Goal: Task Accomplishment & Management: Use online tool/utility

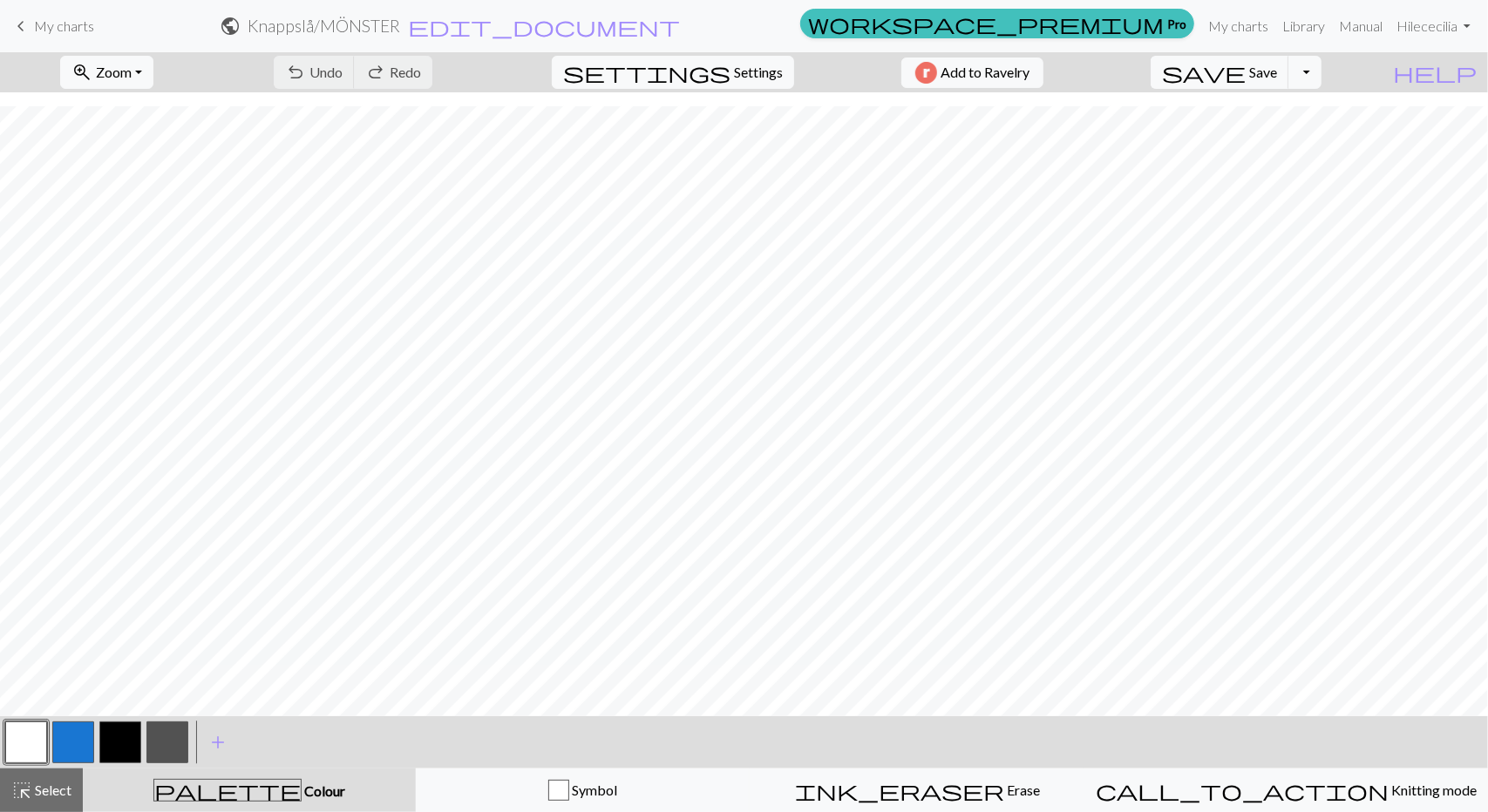
scroll to position [14, 0]
click at [167, 748] on button "button" at bounding box center [167, 742] width 42 height 42
click at [37, 742] on button "button" at bounding box center [25, 742] width 42 height 42
click at [171, 739] on button "button" at bounding box center [167, 742] width 42 height 42
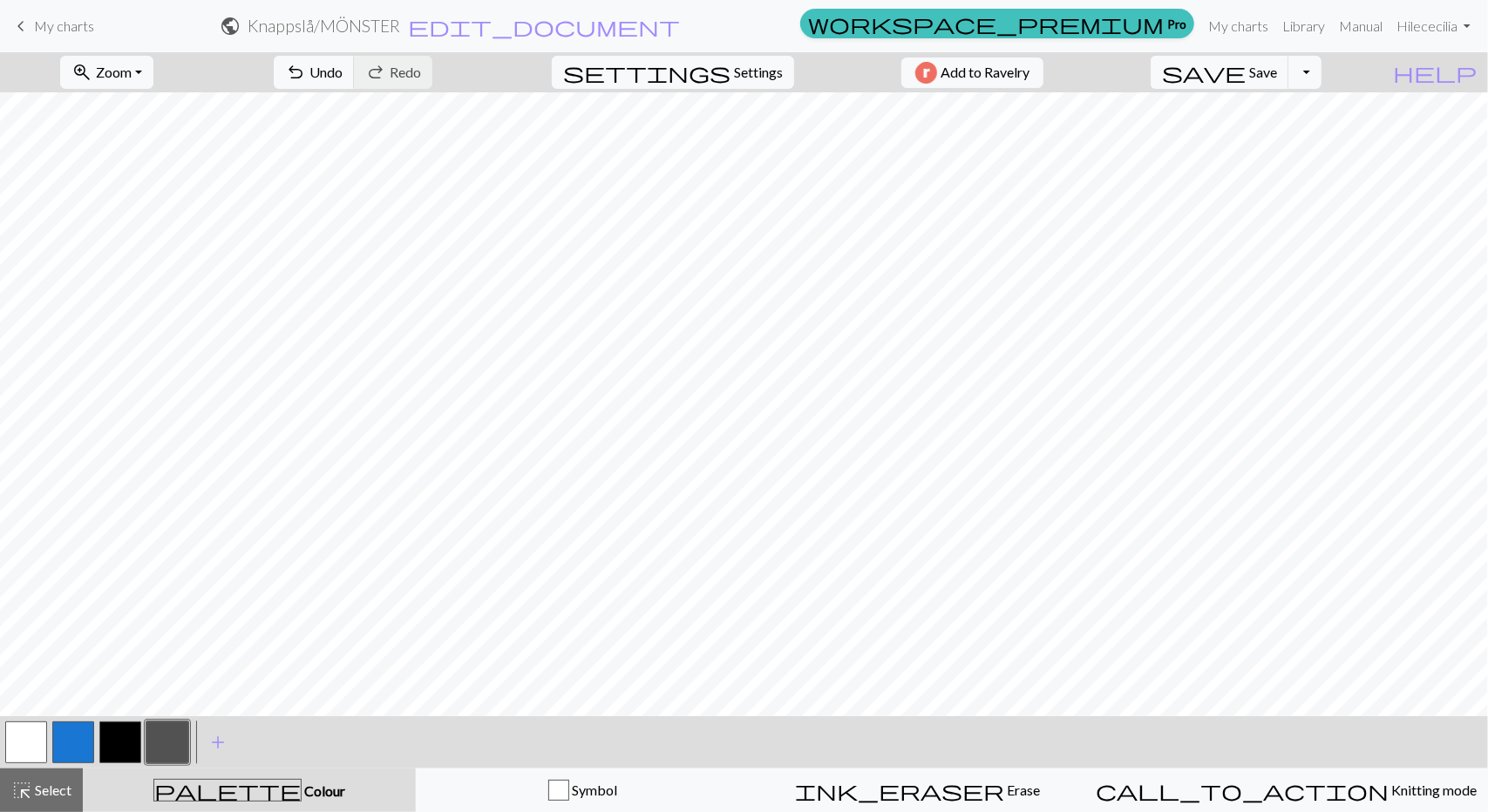
click at [165, 745] on button "button" at bounding box center [167, 742] width 42 height 42
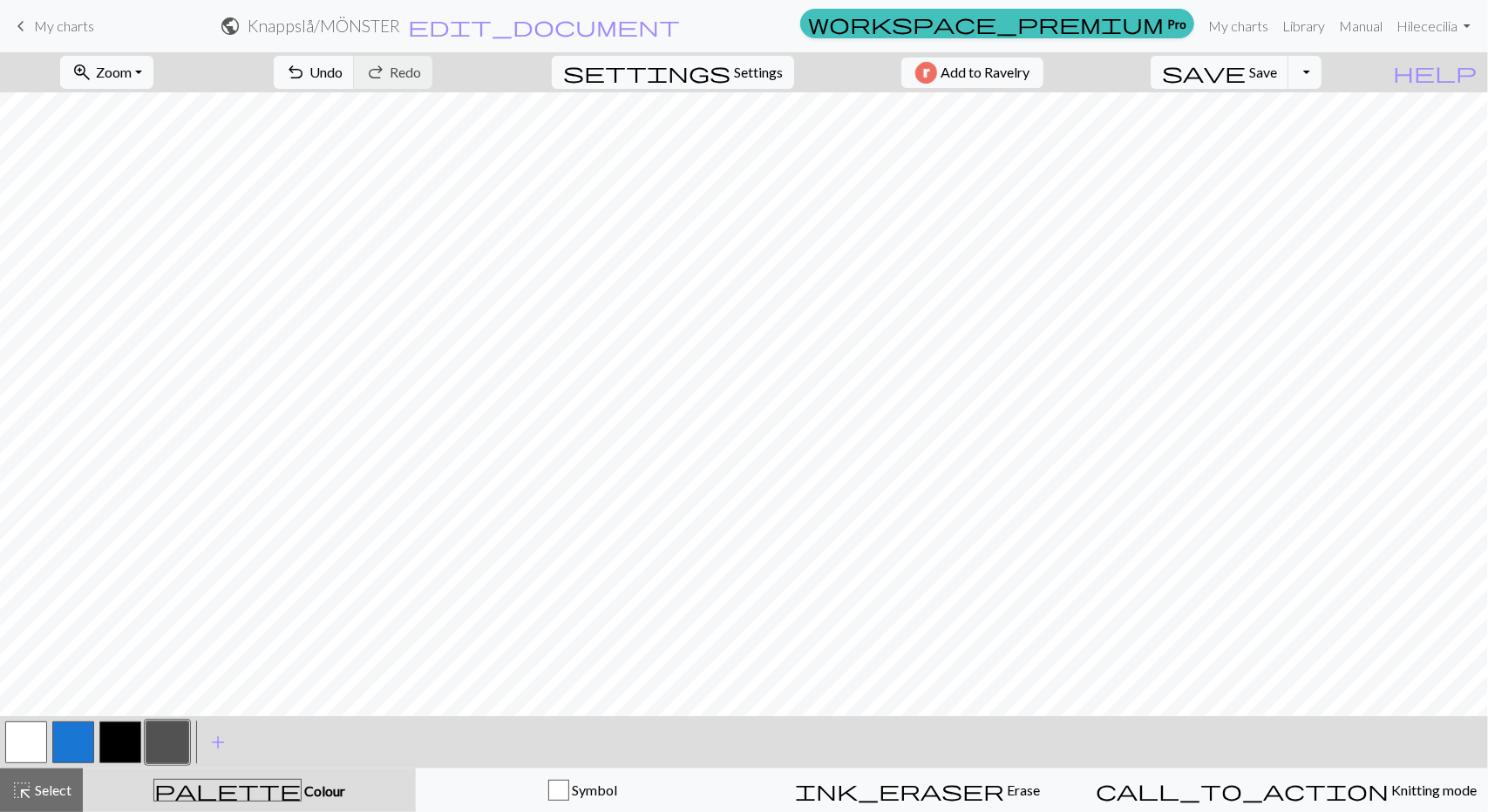
click at [14, 745] on button "button" at bounding box center [25, 742] width 42 height 42
click at [165, 736] on button "button" at bounding box center [167, 742] width 42 height 42
click at [26, 743] on button "button" at bounding box center [25, 742] width 42 height 42
drag, startPoint x: 165, startPoint y: 733, endPoint x: 185, endPoint y: 717, distance: 25.6
click at [165, 733] on button "button" at bounding box center [167, 742] width 42 height 42
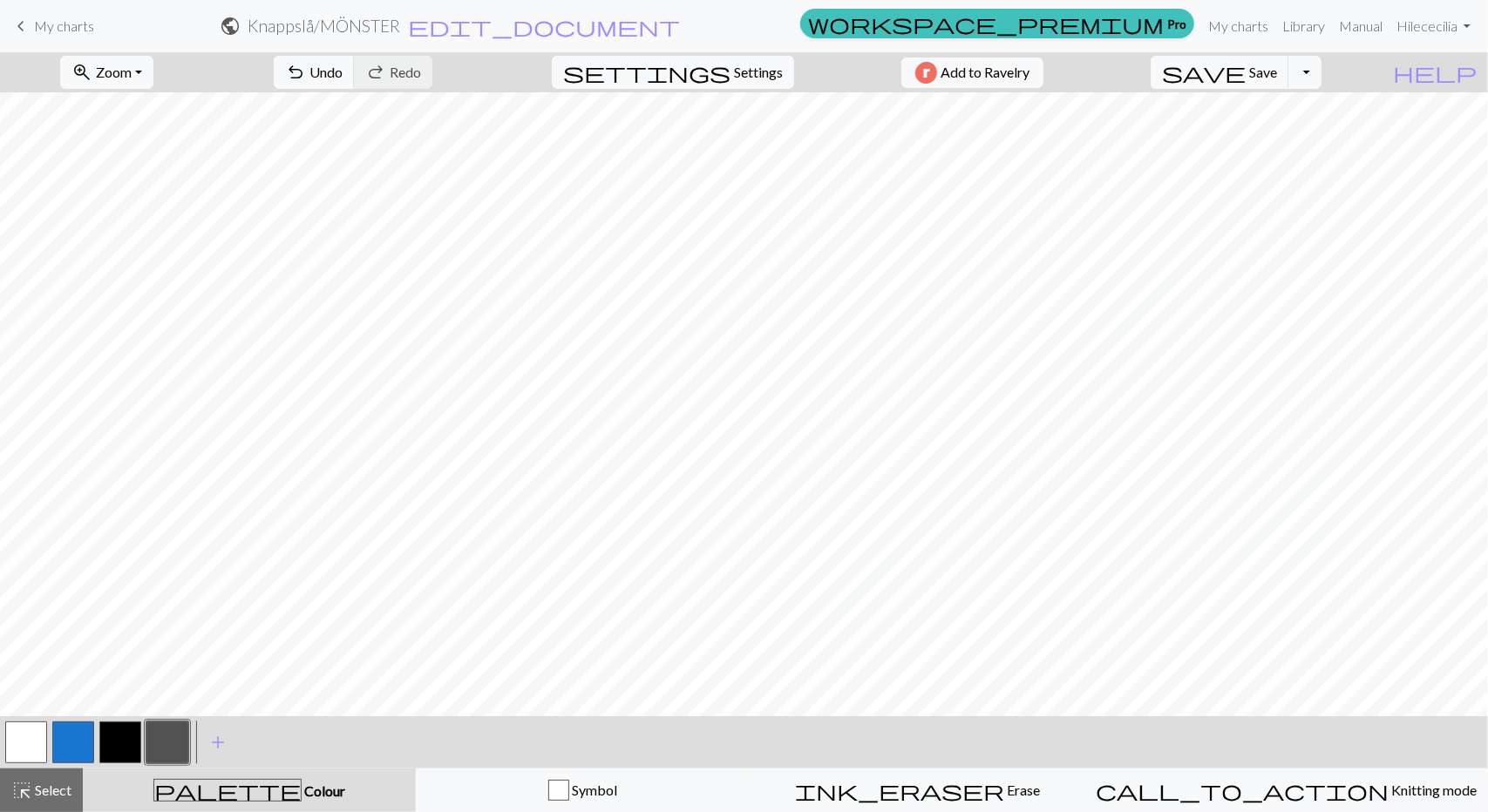
drag, startPoint x: 21, startPoint y: 743, endPoint x: 77, endPoint y: 704, distance: 68.2
click at [21, 742] on button "button" at bounding box center [25, 742] width 42 height 42
click at [36, 790] on span "Select" at bounding box center [52, 790] width 39 height 17
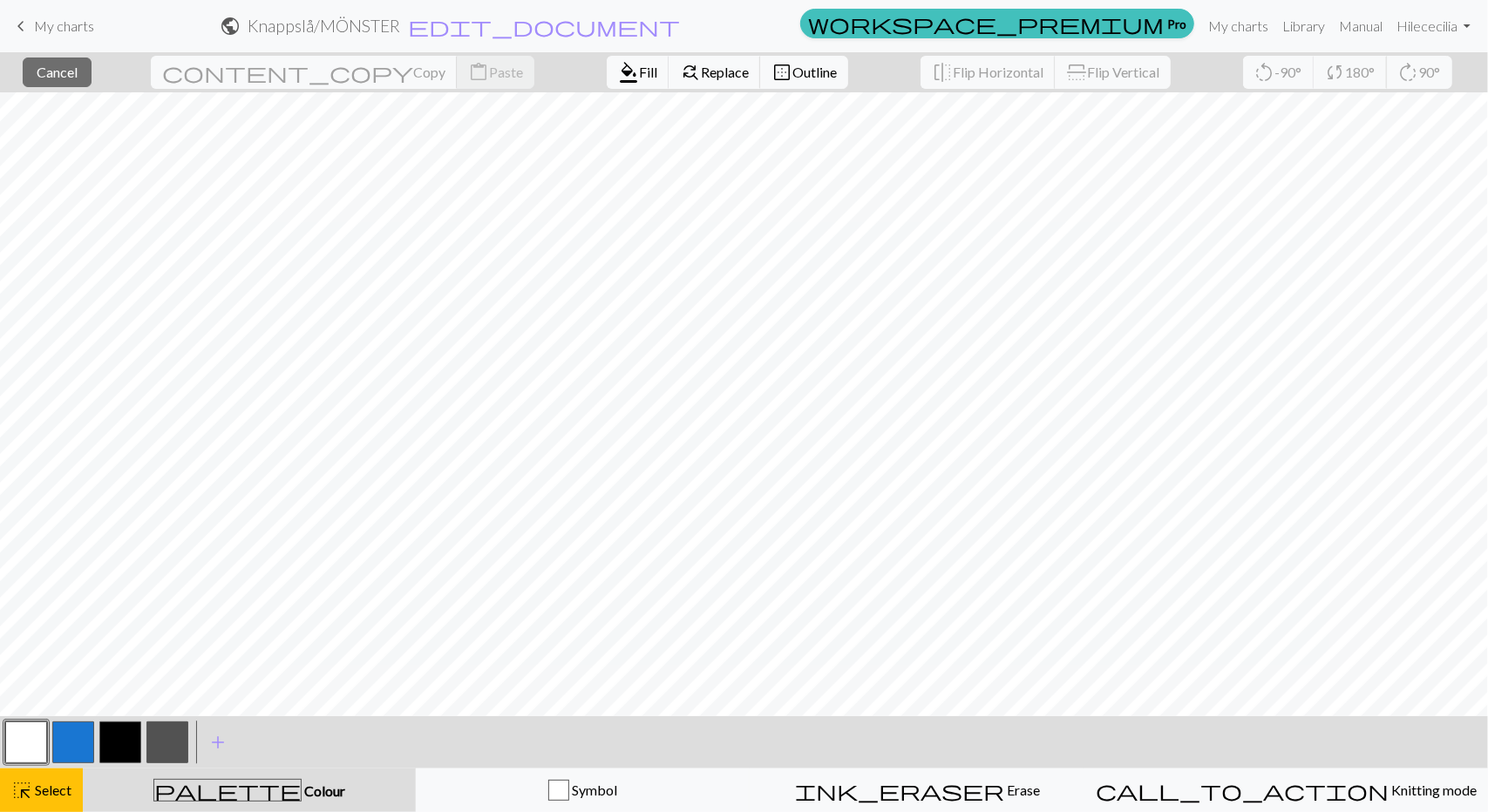
click at [177, 747] on button "button" at bounding box center [167, 742] width 42 height 42
click at [638, 77] on span "Fill" at bounding box center [647, 71] width 19 height 17
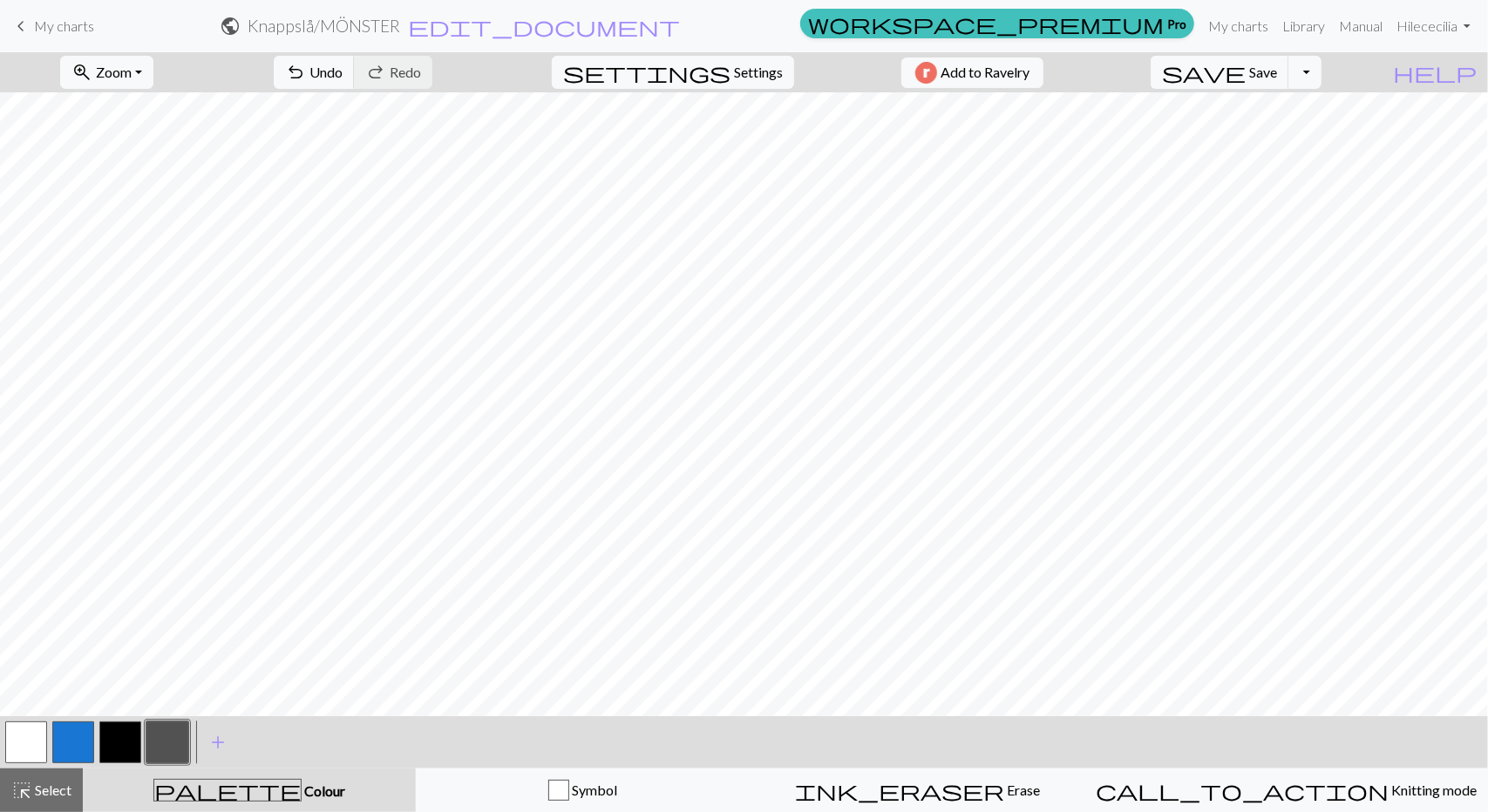
click at [36, 743] on button "button" at bounding box center [25, 742] width 42 height 42
click at [50, 791] on span "Select" at bounding box center [52, 790] width 39 height 17
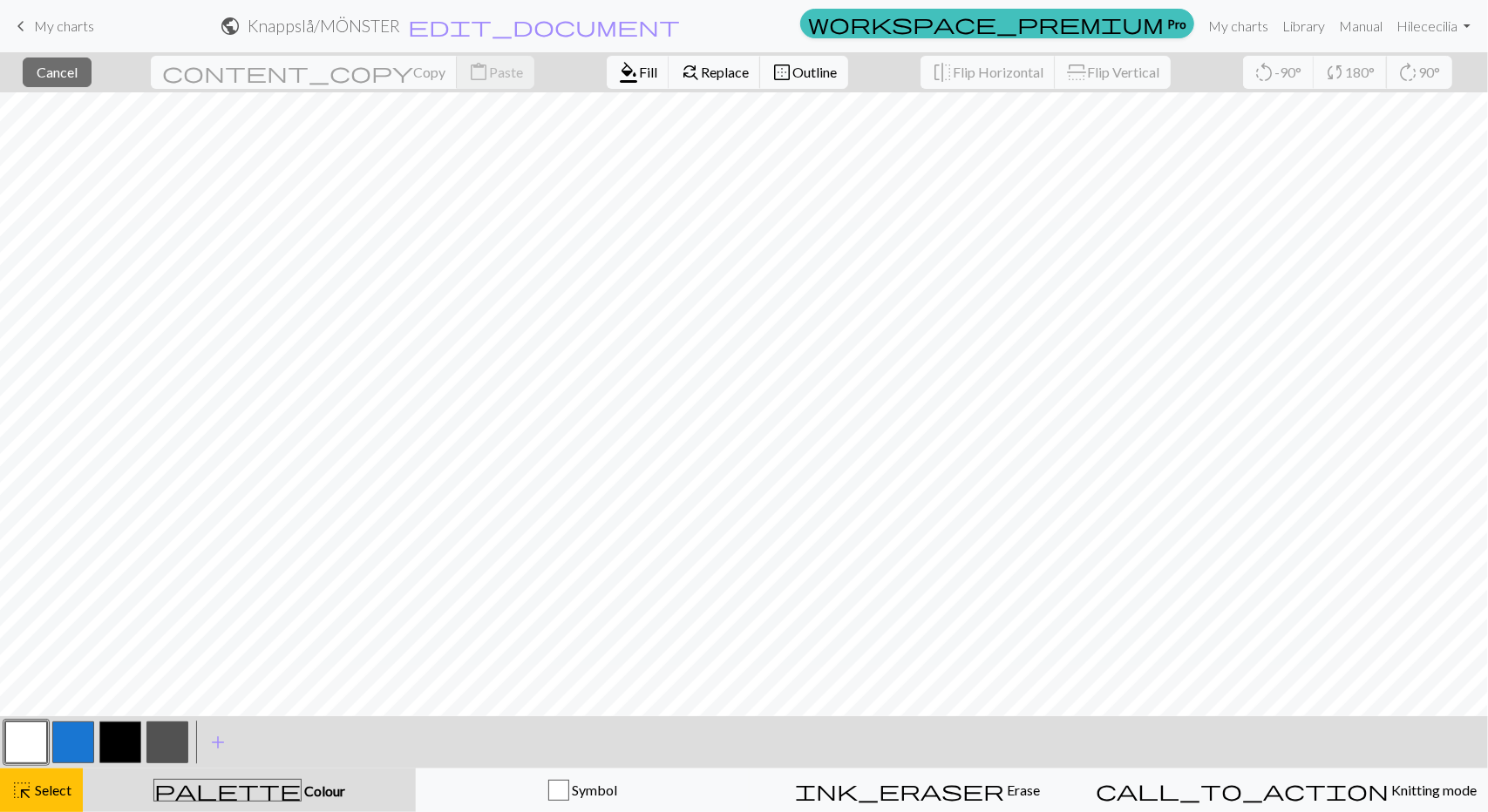
click at [155, 754] on button "button" at bounding box center [167, 742] width 42 height 42
click at [618, 64] on span "format_color_fill" at bounding box center [628, 72] width 21 height 24
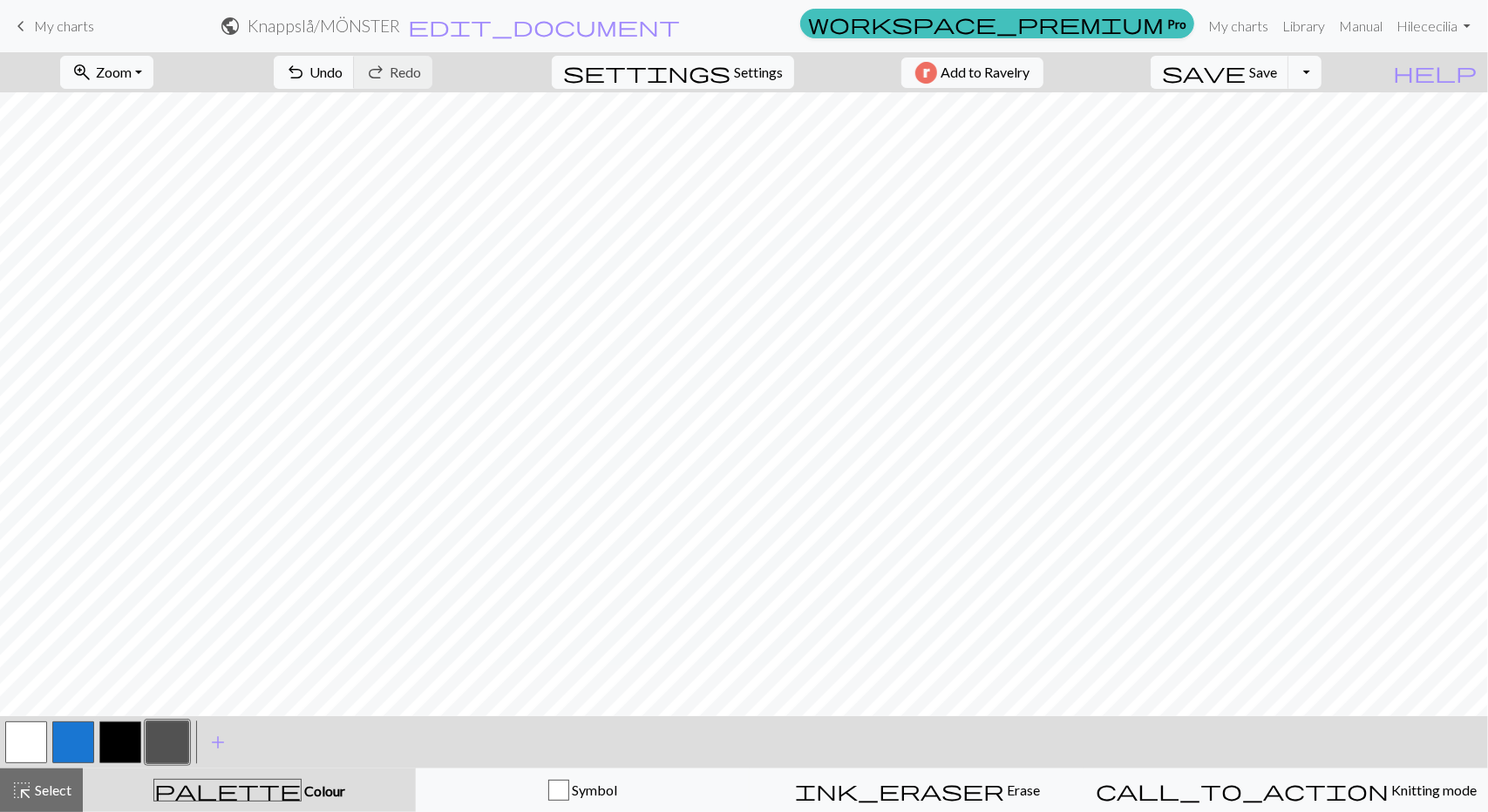
click at [22, 738] on button "button" at bounding box center [25, 742] width 42 height 42
click at [342, 69] on span "Undo" at bounding box center [326, 71] width 33 height 17
click at [38, 783] on span "Select" at bounding box center [52, 790] width 39 height 17
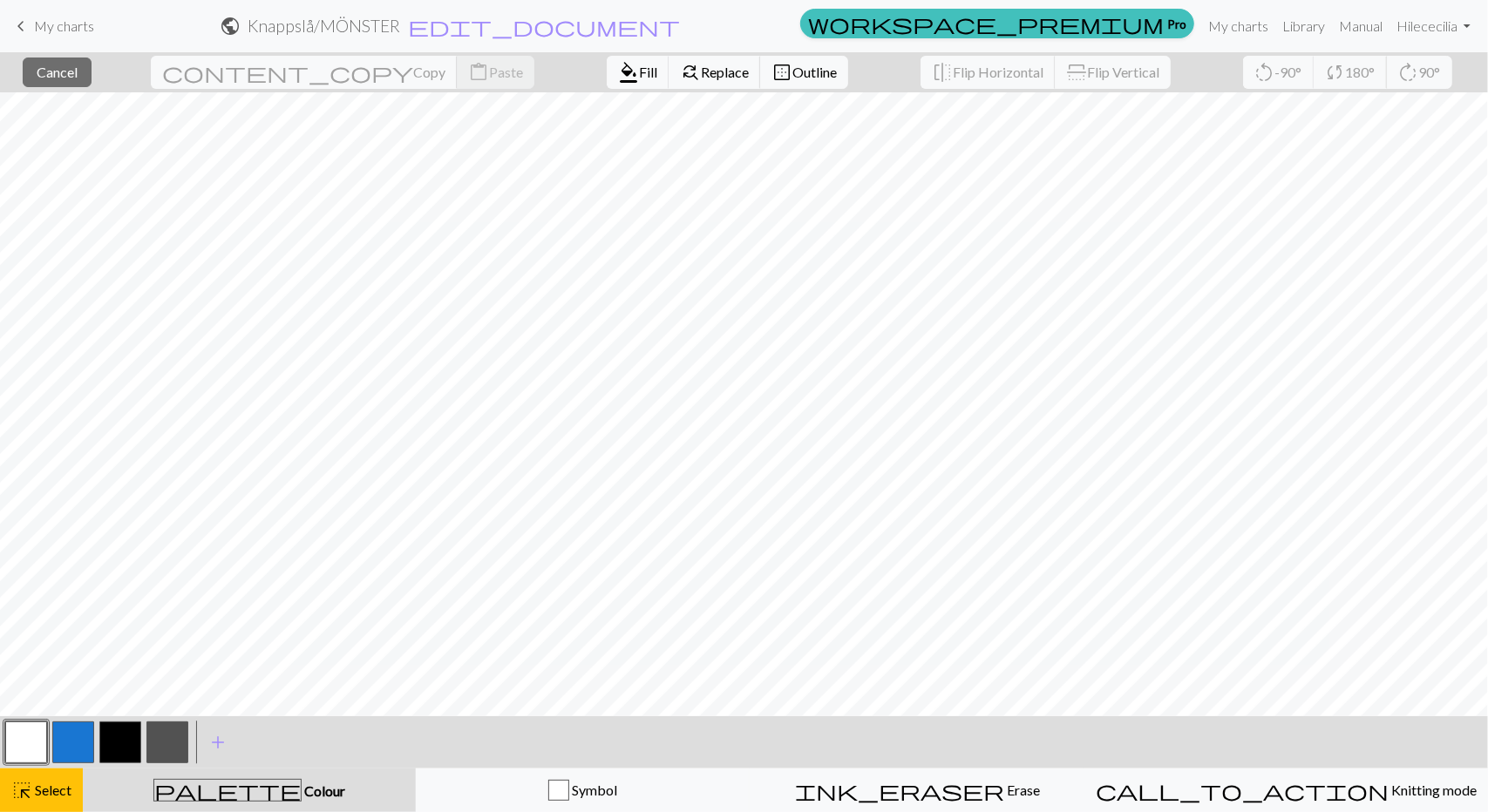
click at [163, 750] on button "button" at bounding box center [167, 742] width 42 height 42
click at [618, 81] on span "format_color_fill" at bounding box center [628, 72] width 21 height 24
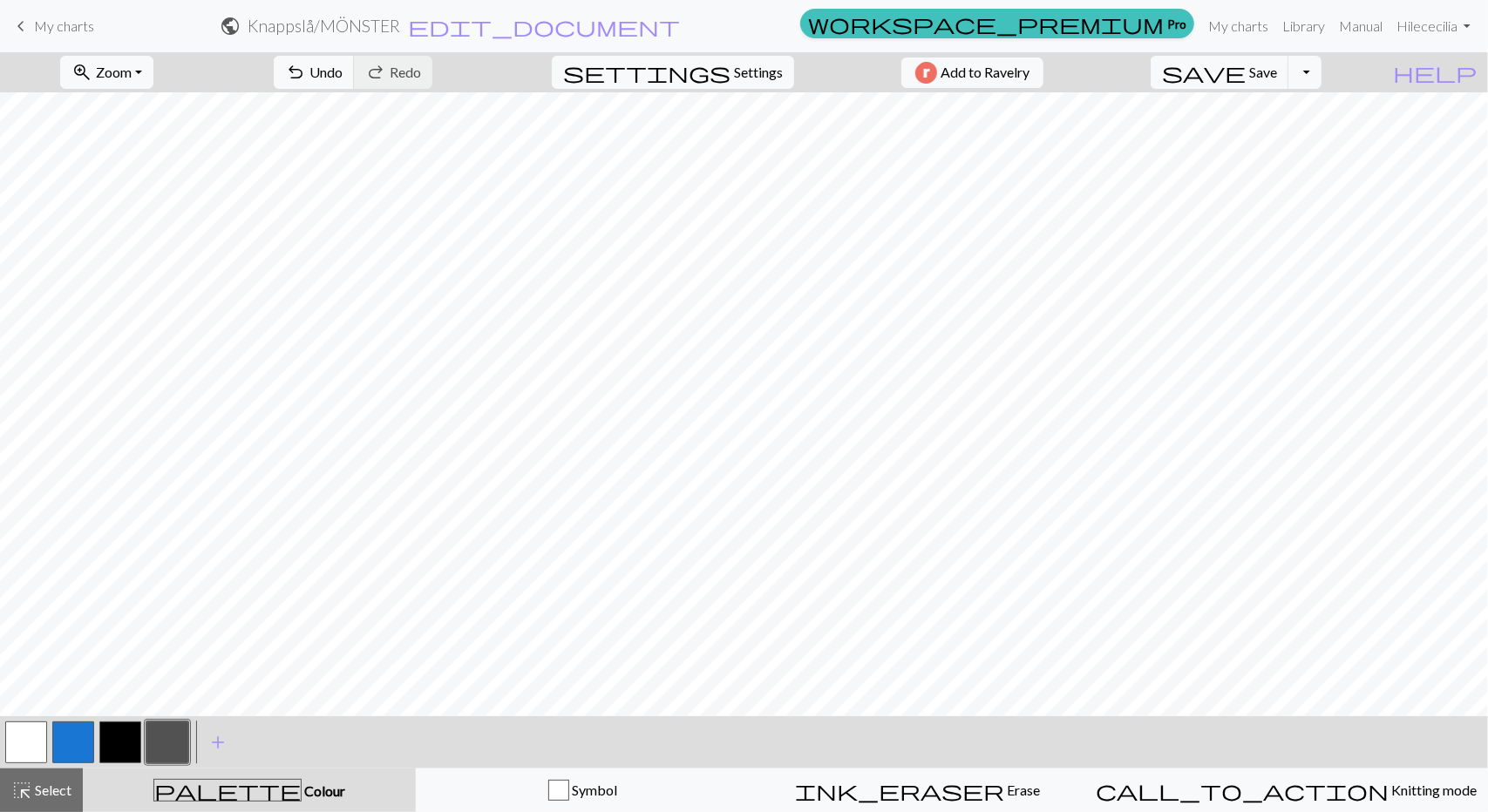
click at [32, 739] on button "button" at bounding box center [25, 742] width 42 height 42
click at [1277, 70] on span "Save" at bounding box center [1263, 71] width 28 height 17
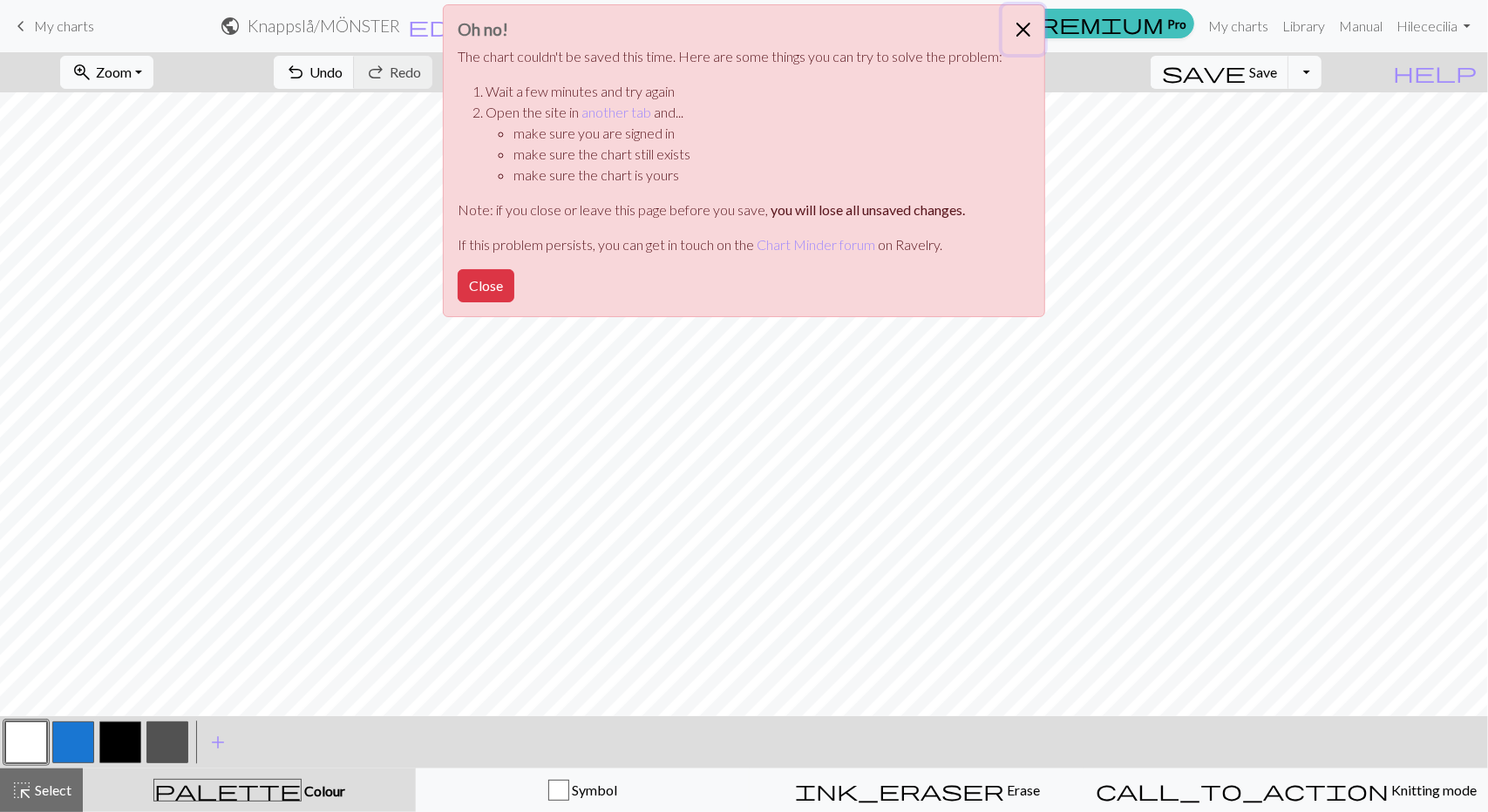
click at [1024, 23] on button "Close" at bounding box center [1023, 29] width 42 height 49
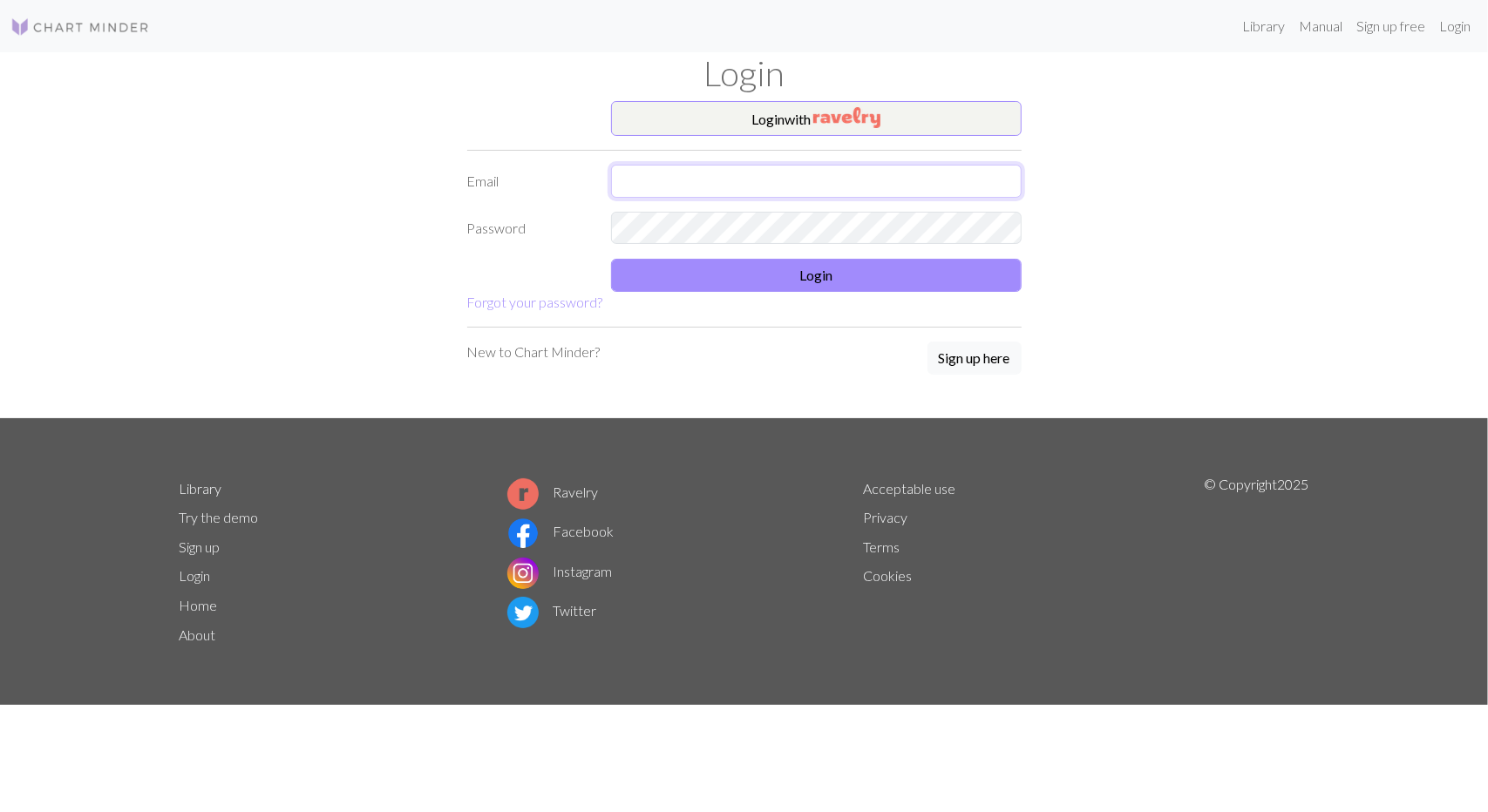
click at [671, 188] on input "text" at bounding box center [816, 182] width 411 height 33
click at [767, 121] on button "Login with" at bounding box center [816, 118] width 411 height 35
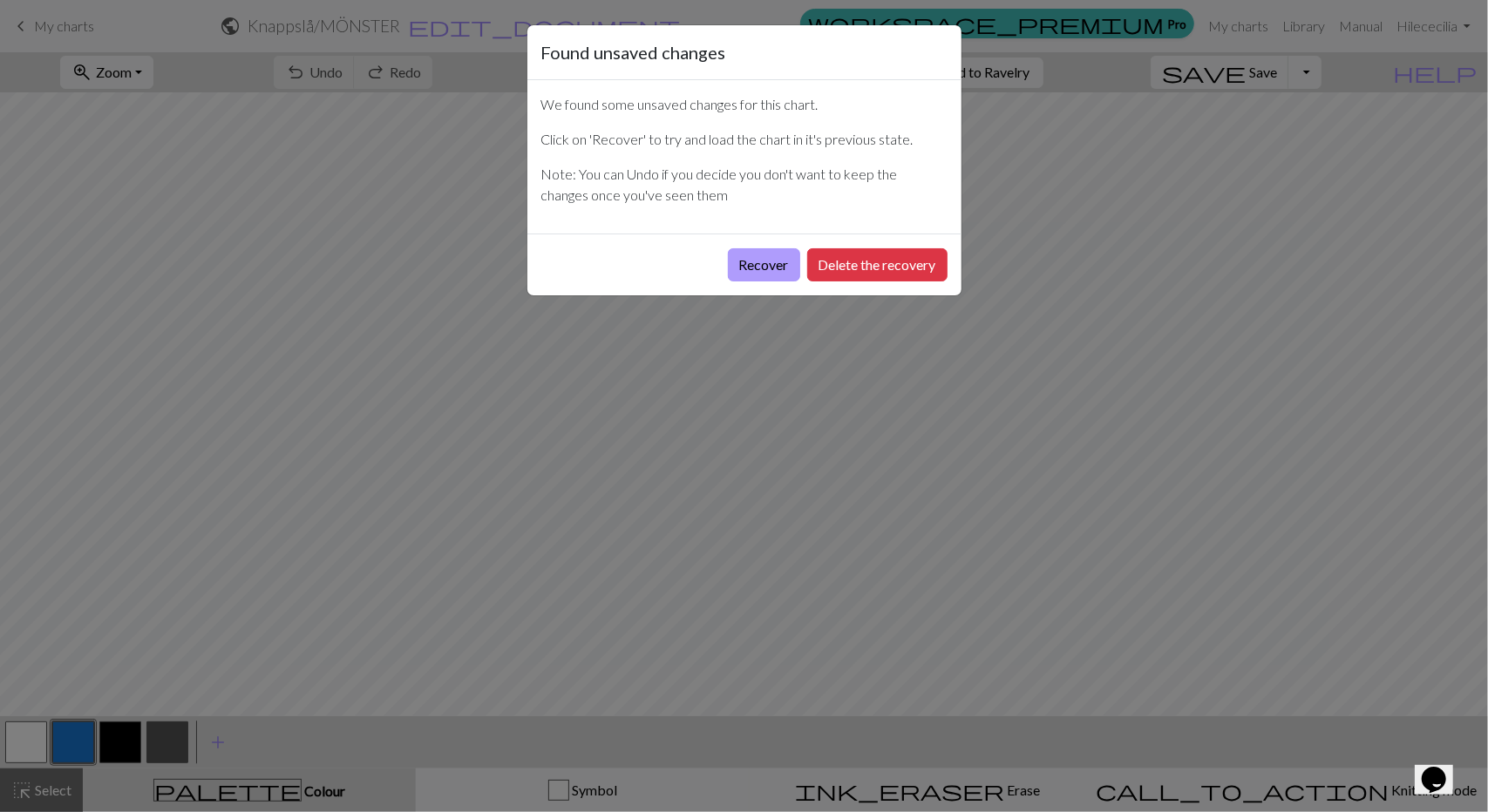
click at [778, 264] on button "Recover" at bounding box center [764, 265] width 72 height 33
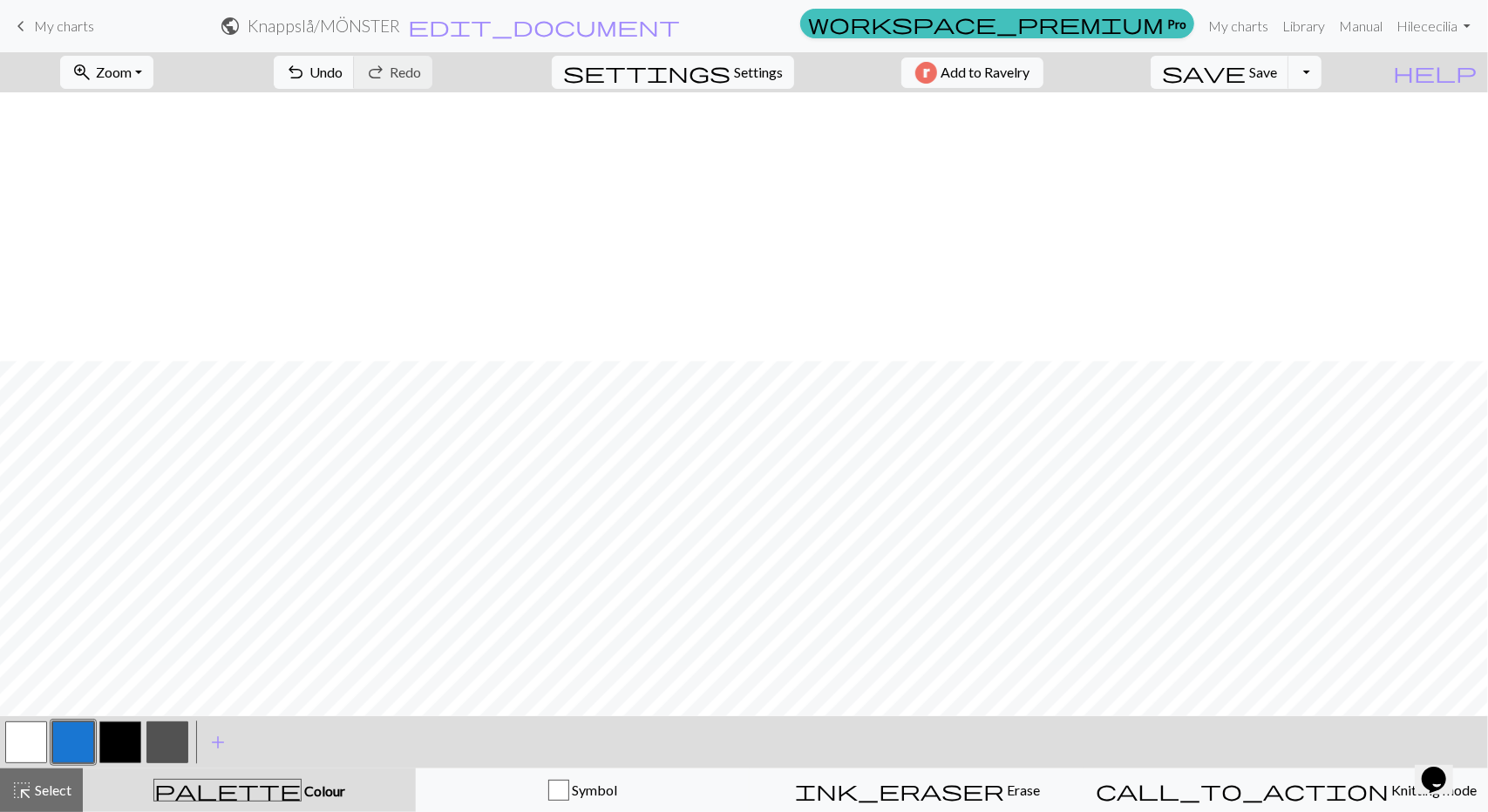
scroll to position [269, 0]
click at [1277, 72] on span "Save" at bounding box center [1263, 71] width 28 height 17
click at [26, 30] on span "keyboard_arrow_left" at bounding box center [21, 25] width 21 height 24
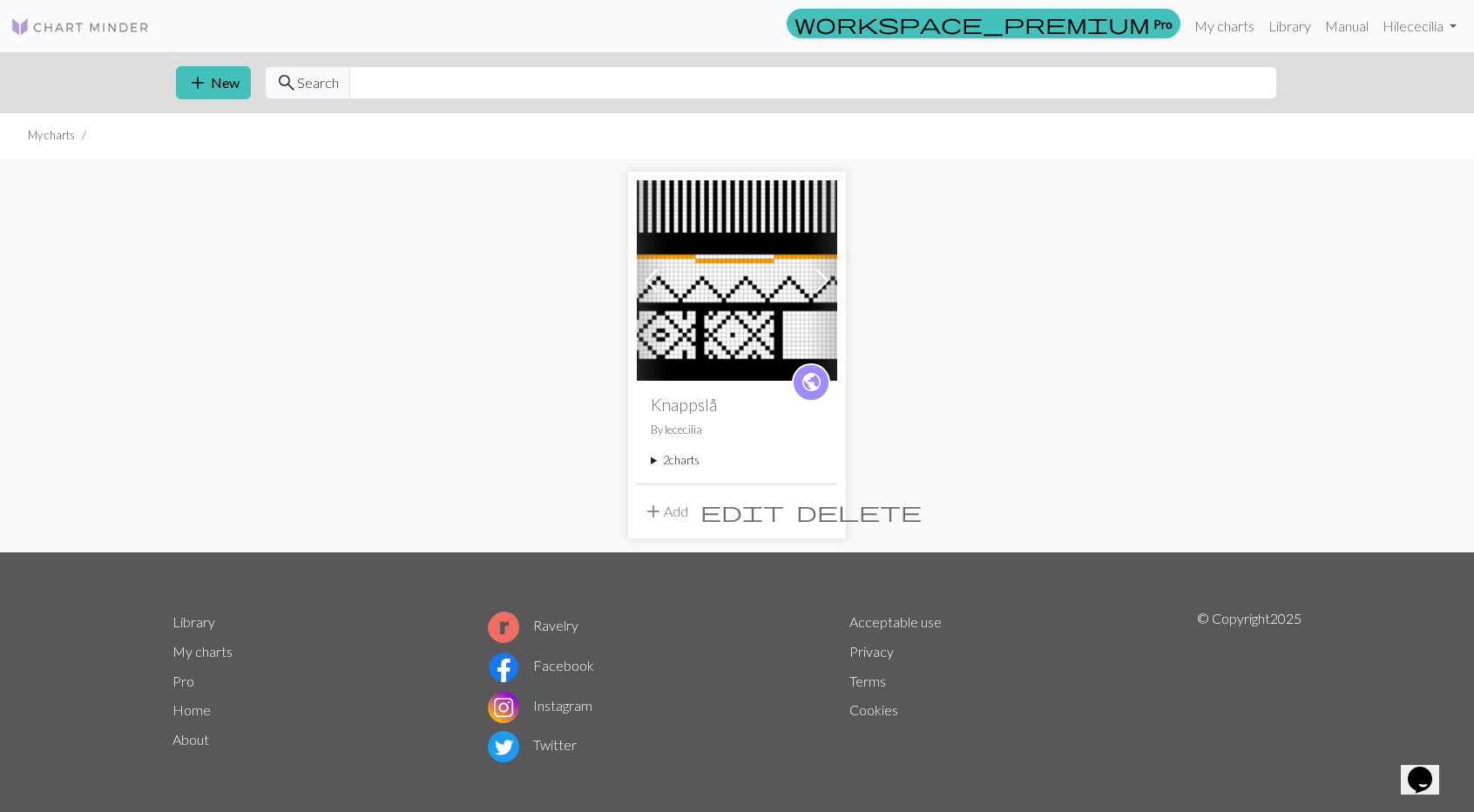
click at [703, 320] on img at bounding box center [737, 280] width 200 height 200
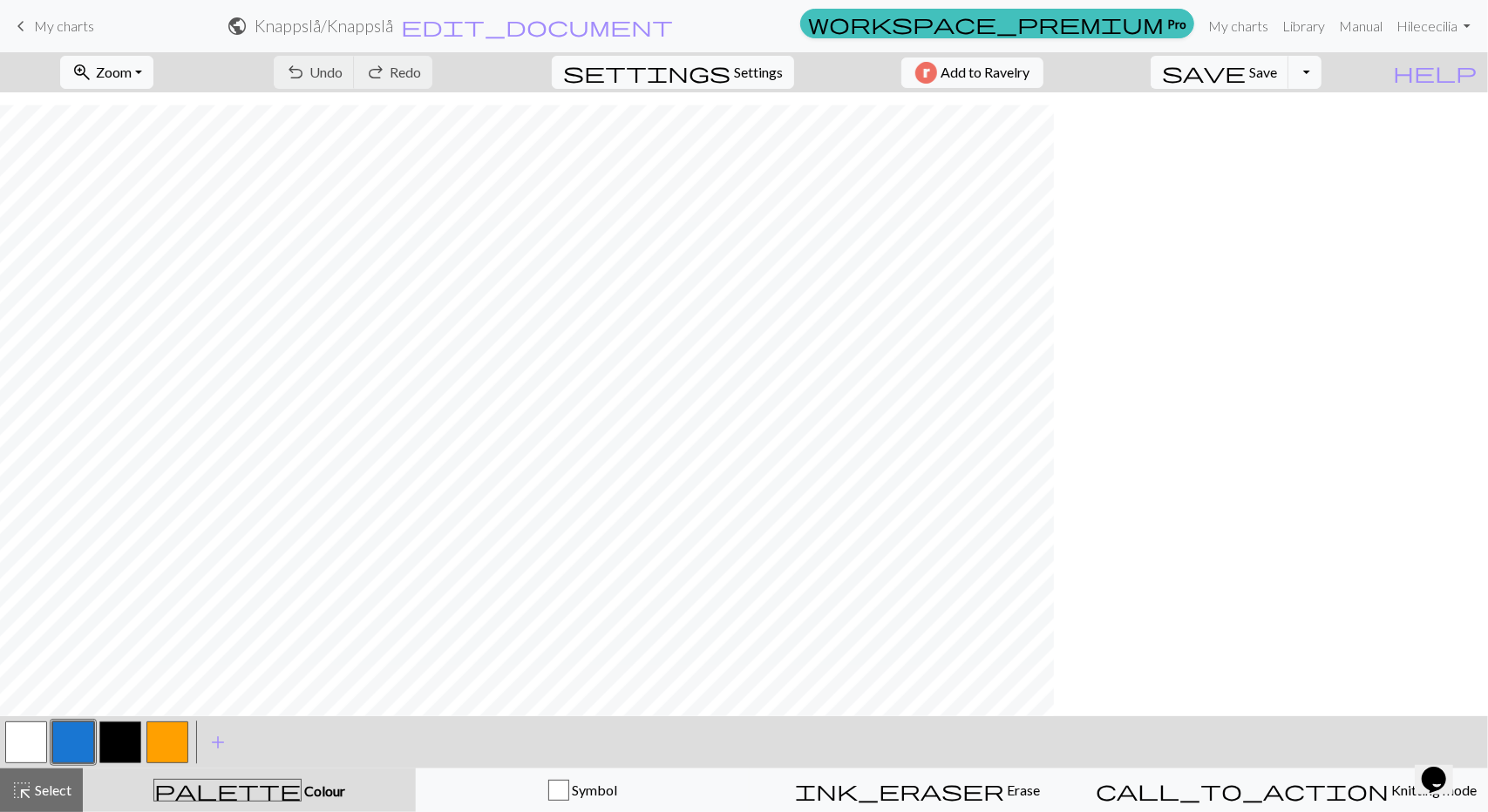
scroll to position [269, 0]
click at [29, 24] on span "keyboard_arrow_left" at bounding box center [21, 25] width 21 height 24
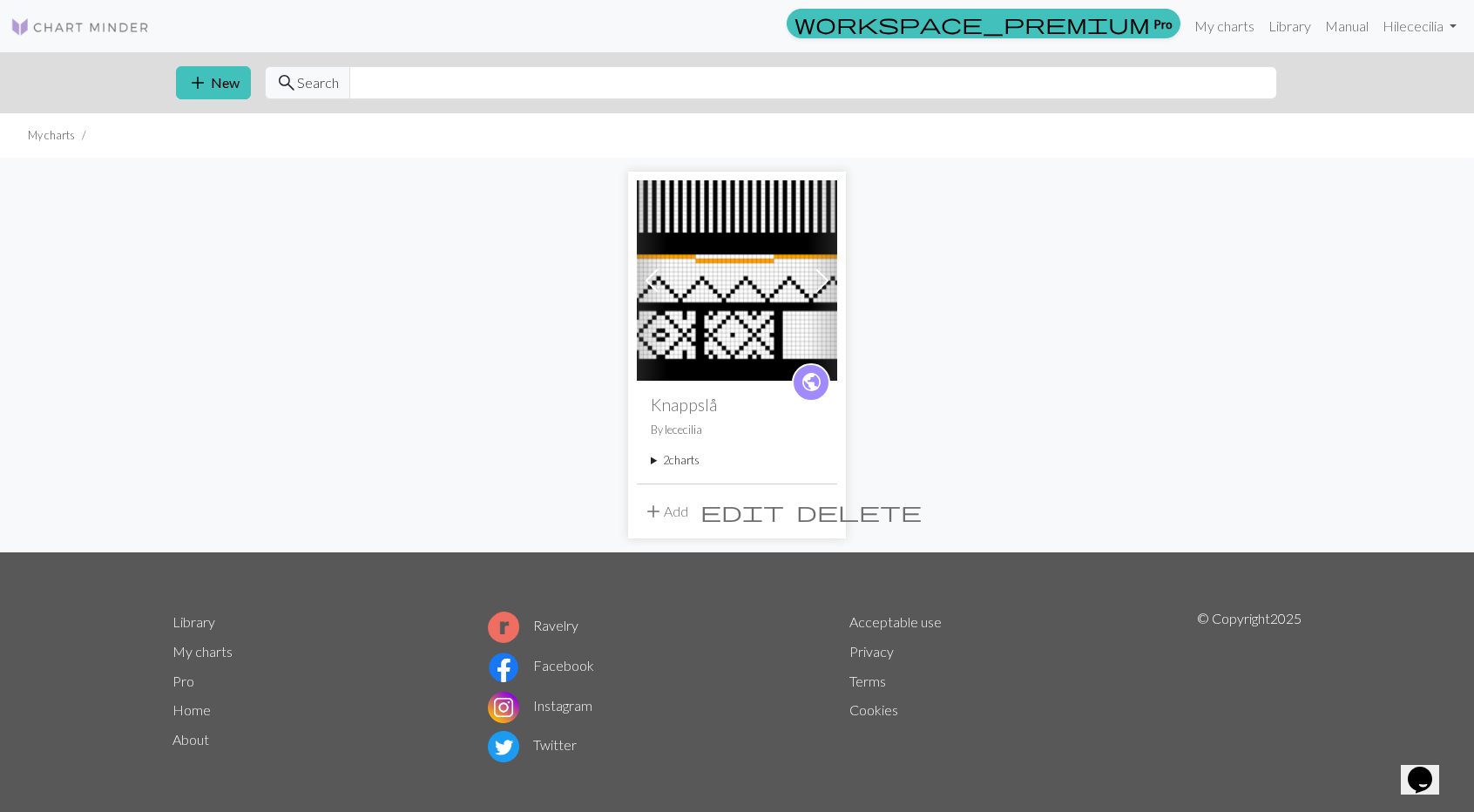
click at [651, 462] on summary "2 charts" at bounding box center [737, 460] width 173 height 17
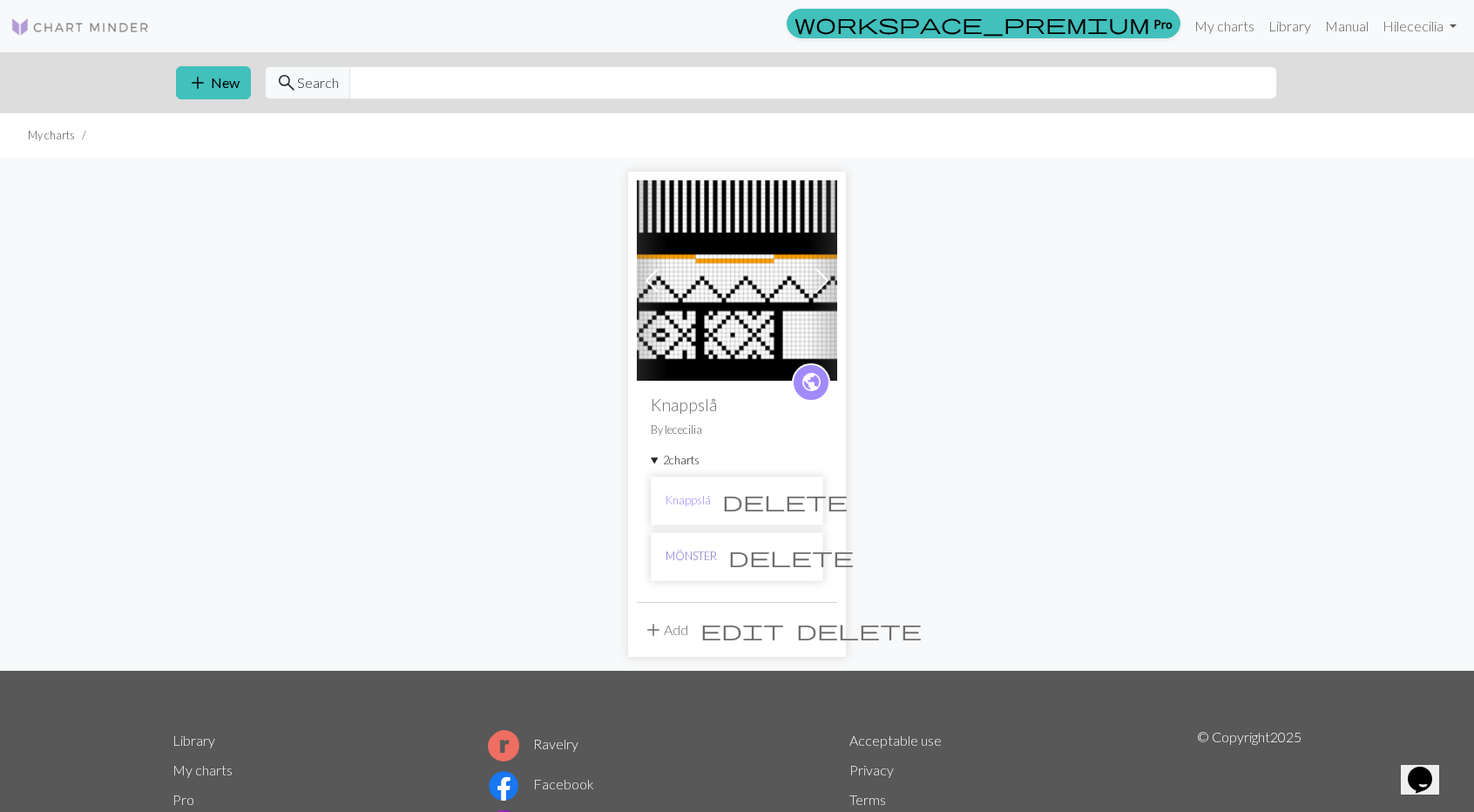
click at [691, 557] on link "MÖNSTER" at bounding box center [691, 556] width 52 height 17
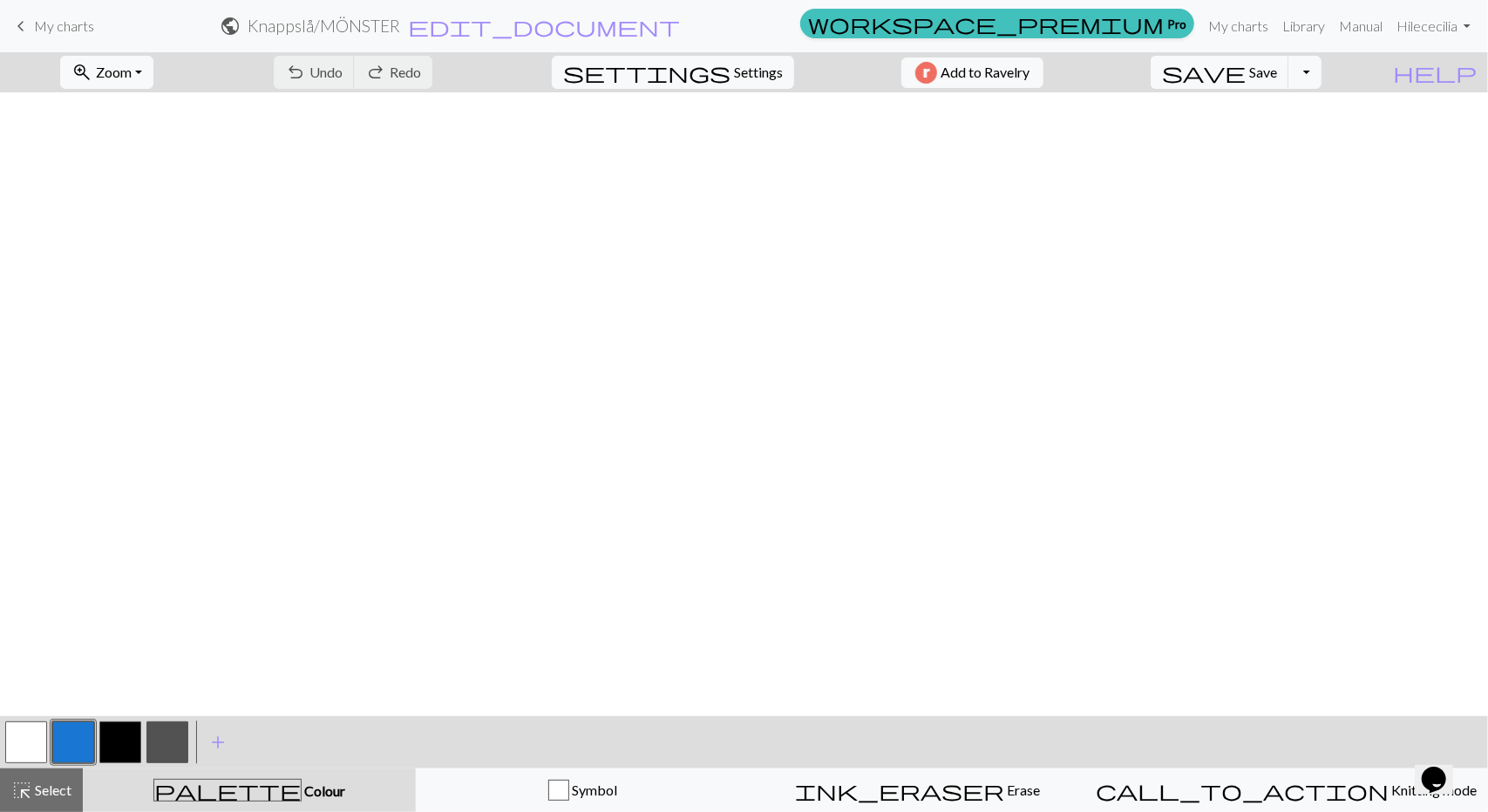
scroll to position [269, 1707]
click at [56, 27] on span "My charts" at bounding box center [65, 25] width 61 height 17
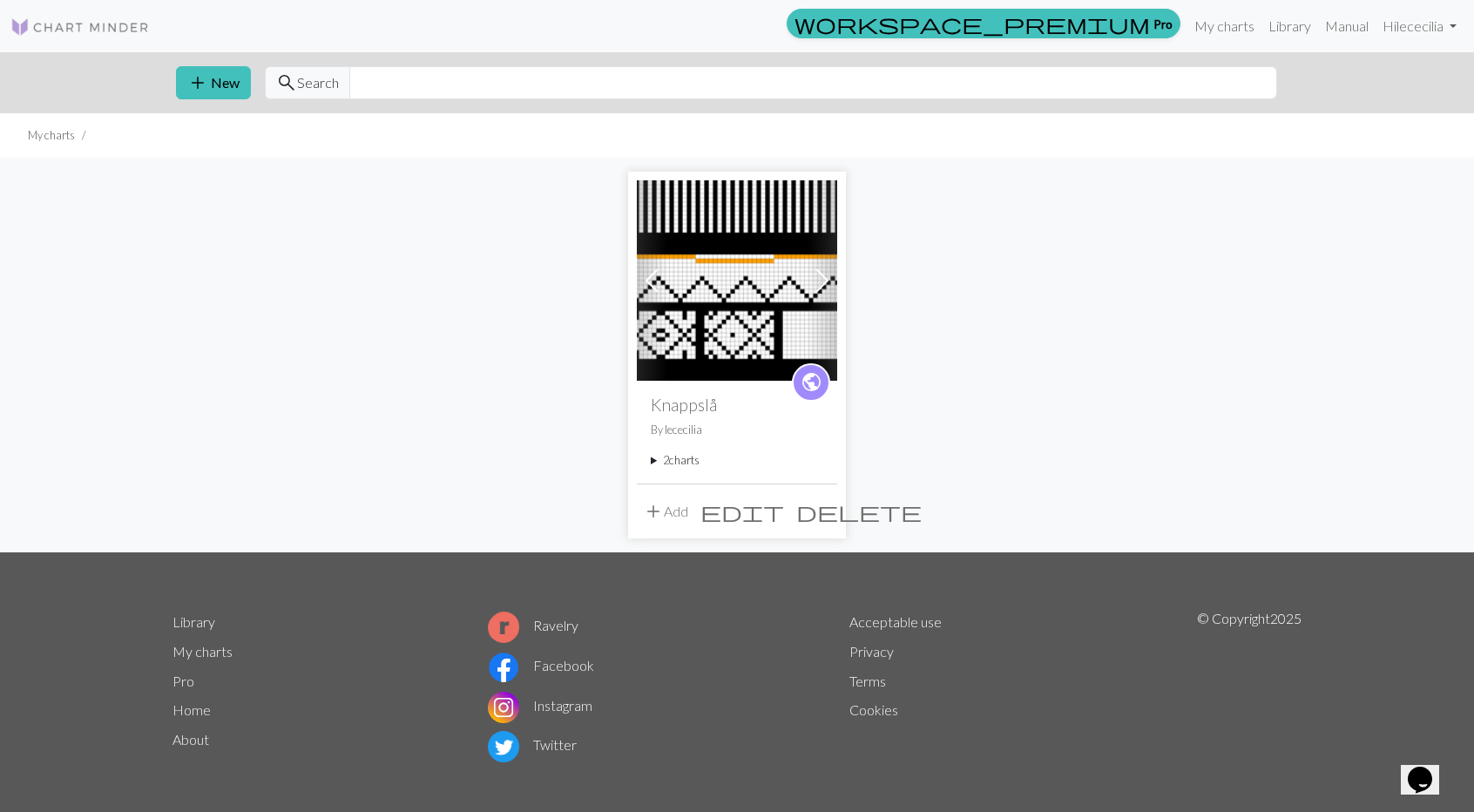
click at [672, 454] on summary "2 charts" at bounding box center [737, 460] width 173 height 17
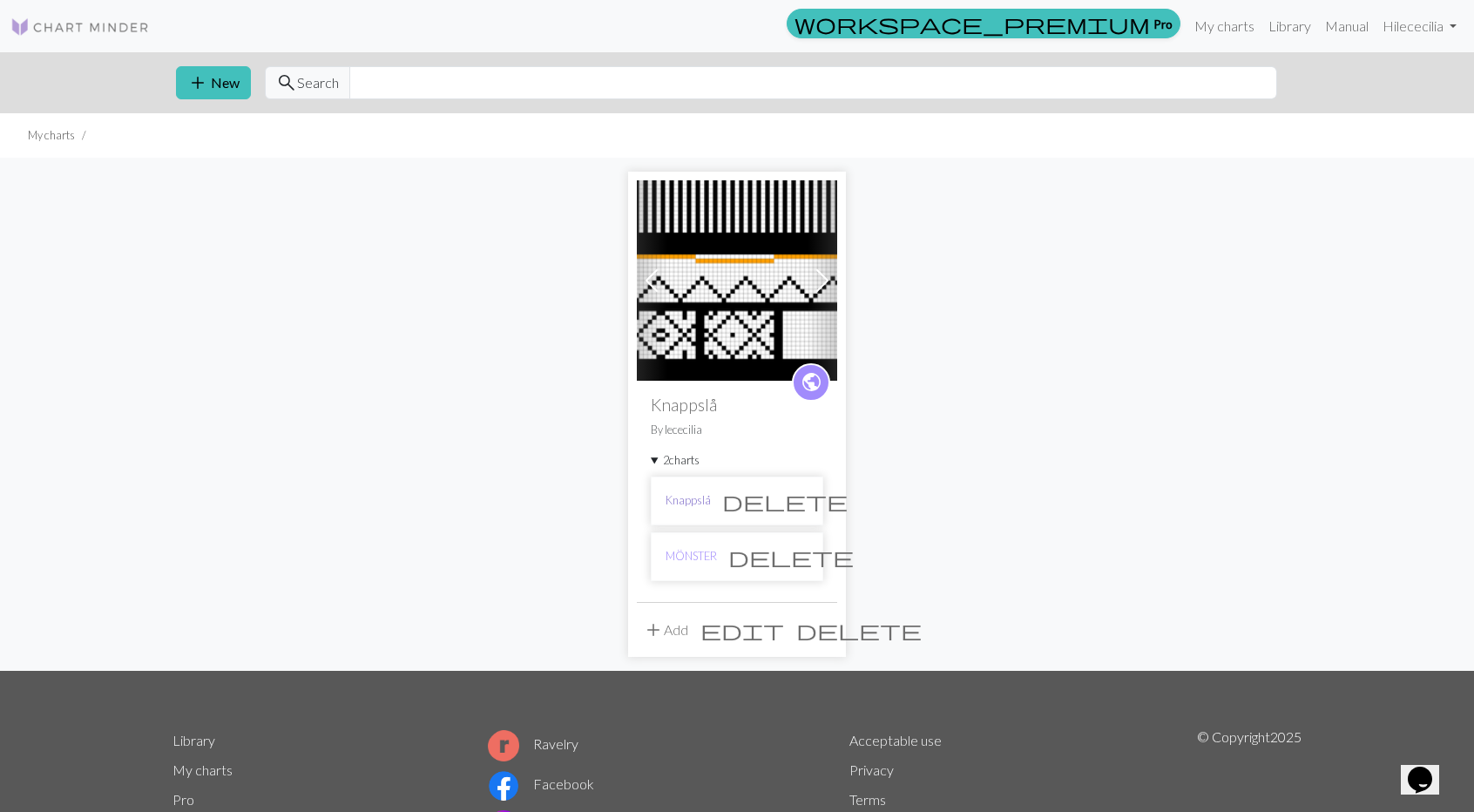
click at [704, 499] on link "Knappslå" at bounding box center [688, 500] width 45 height 17
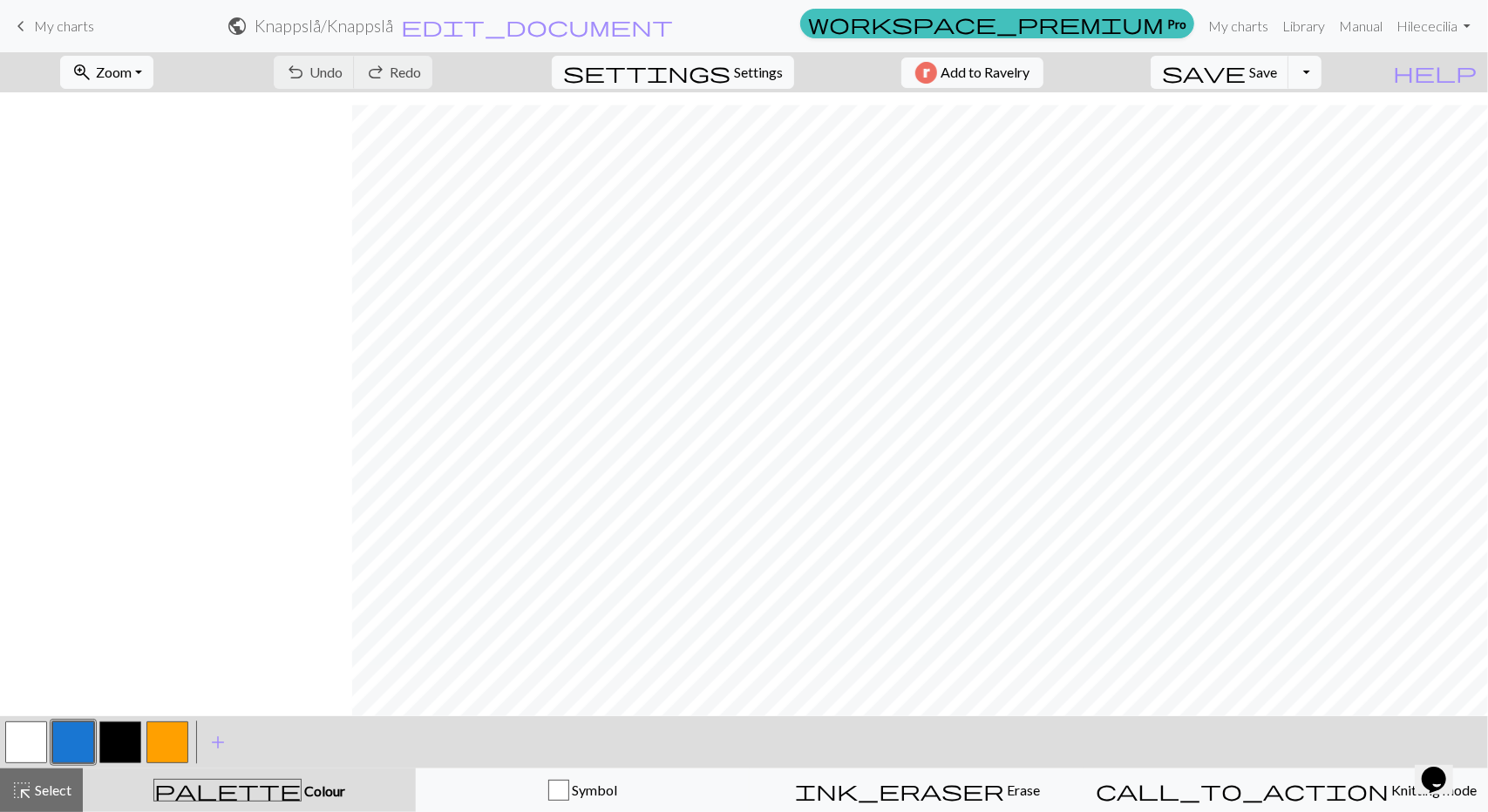
scroll to position [269, 1707]
click at [218, 741] on span "add" at bounding box center [217, 742] width 21 height 24
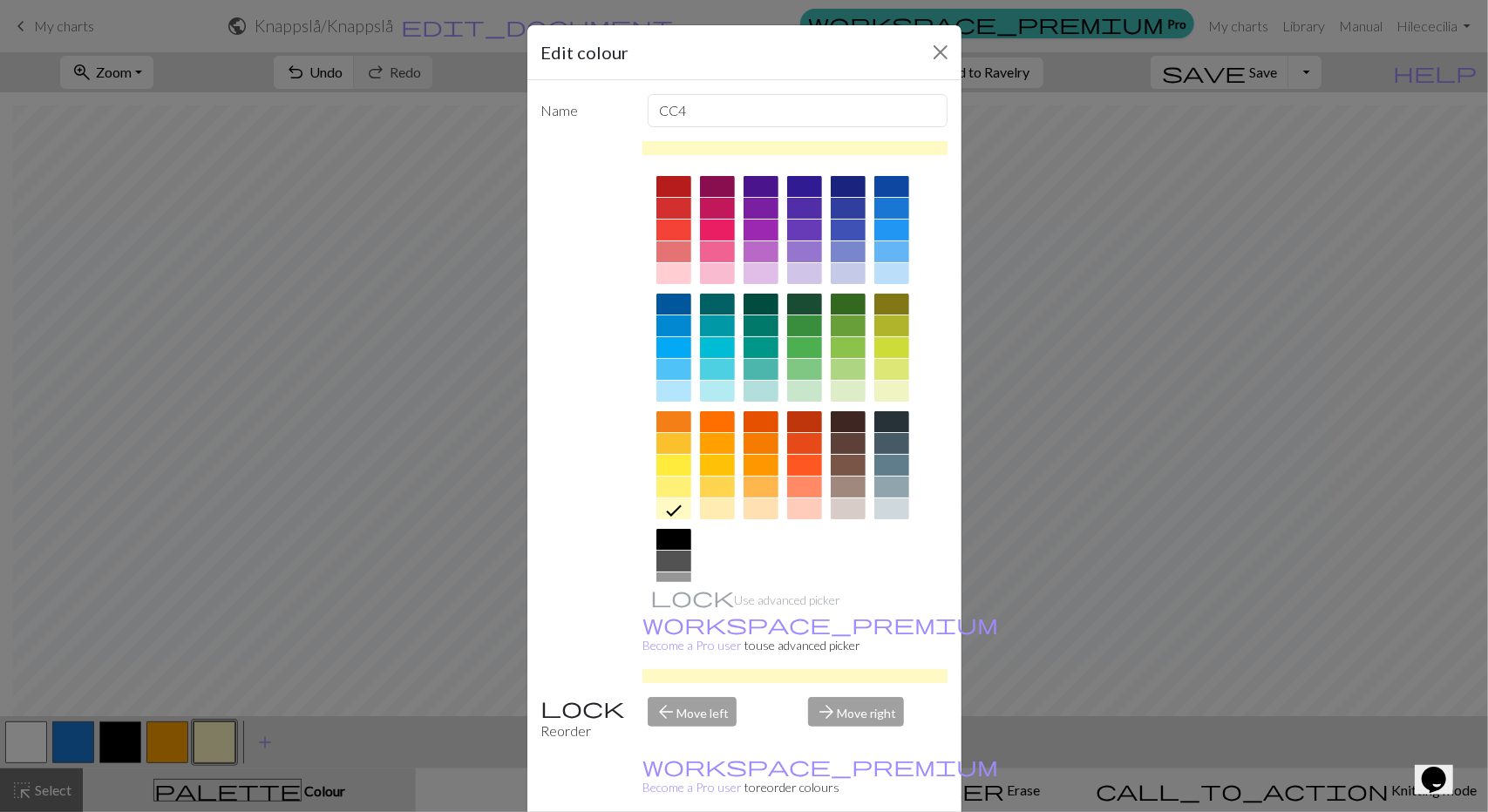
click at [661, 558] on div at bounding box center [674, 560] width 35 height 21
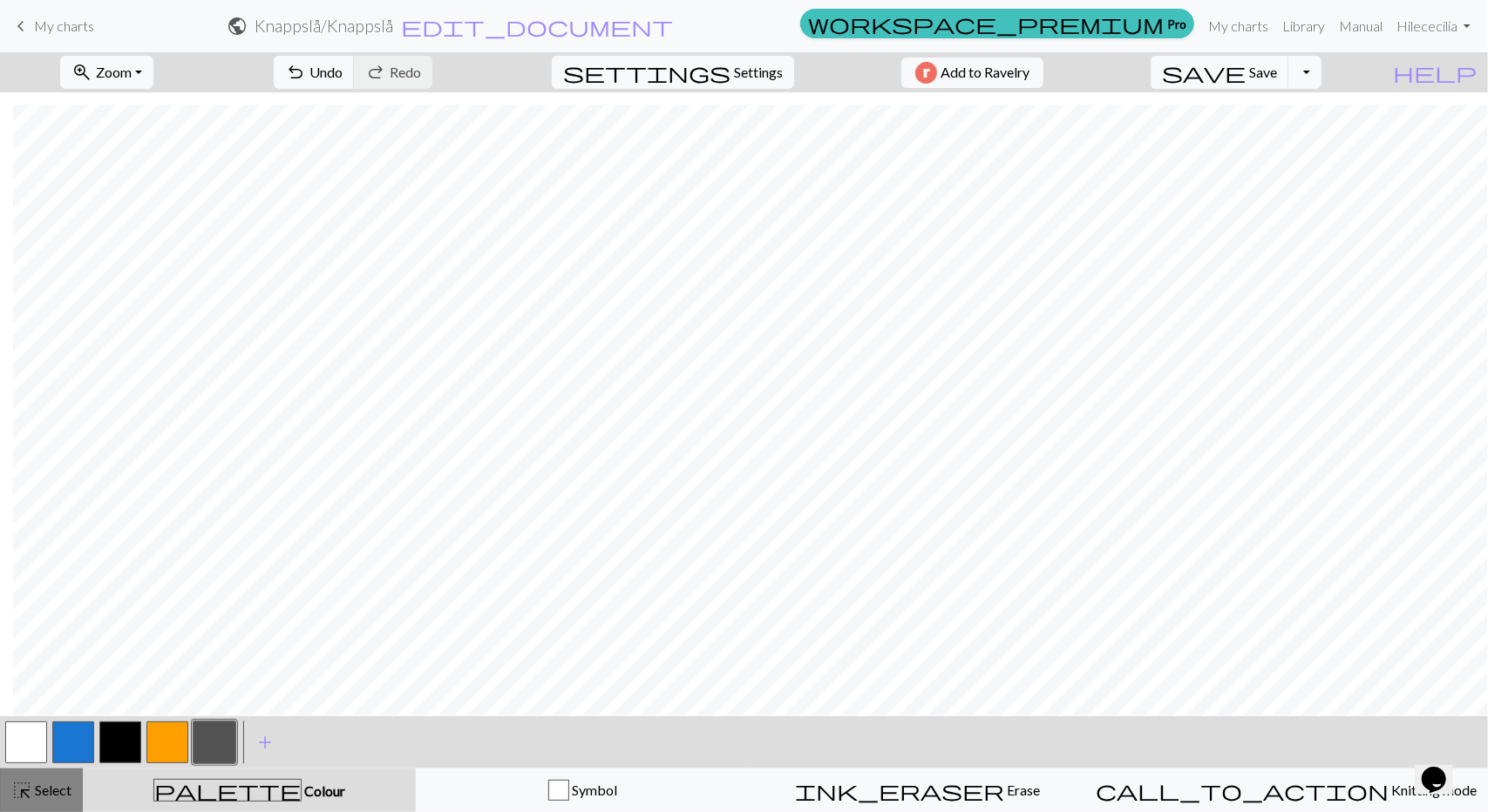
click at [26, 791] on span "highlight_alt" at bounding box center [22, 790] width 21 height 24
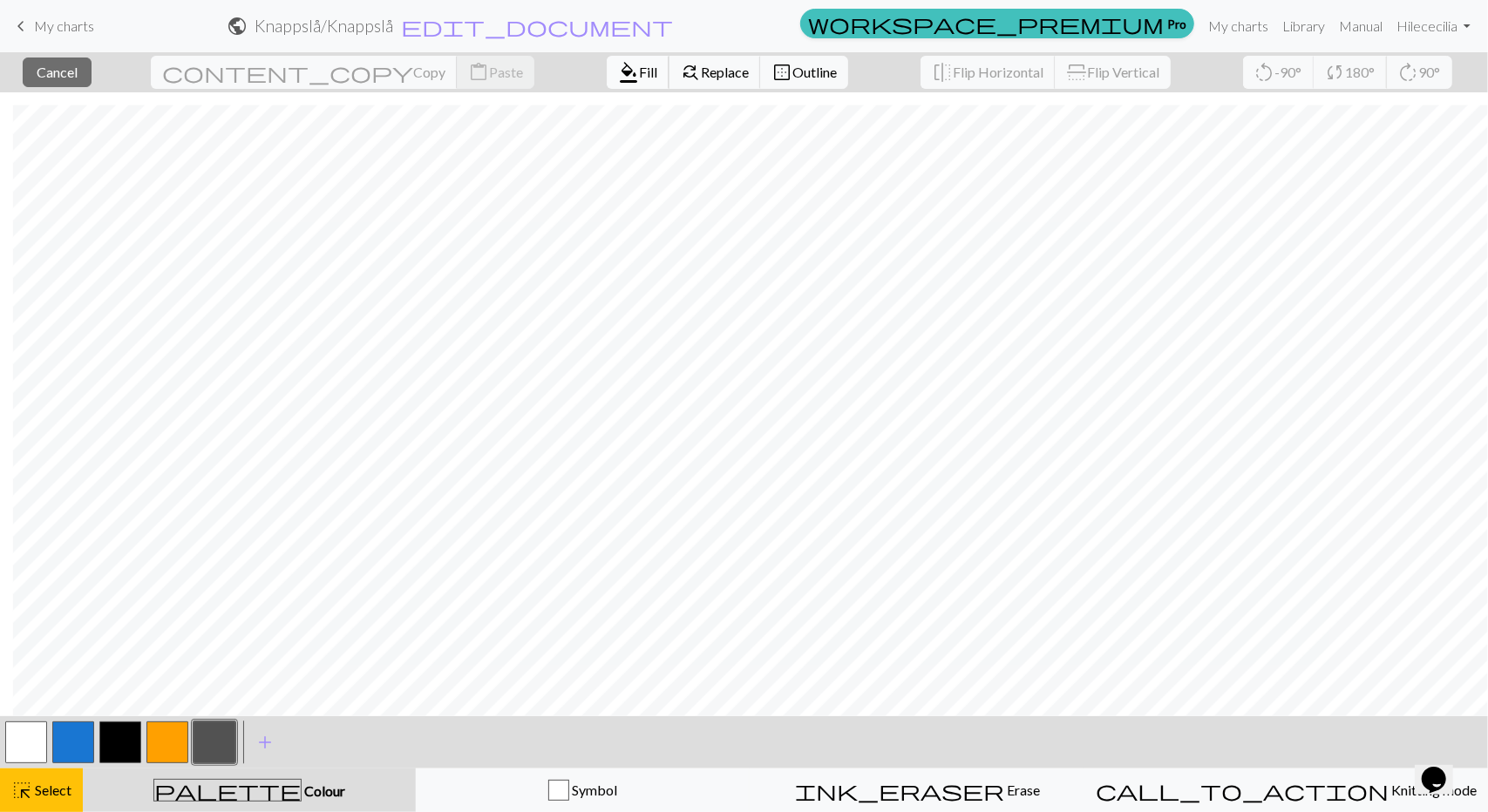
click at [638, 65] on span "Fill" at bounding box center [647, 71] width 19 height 17
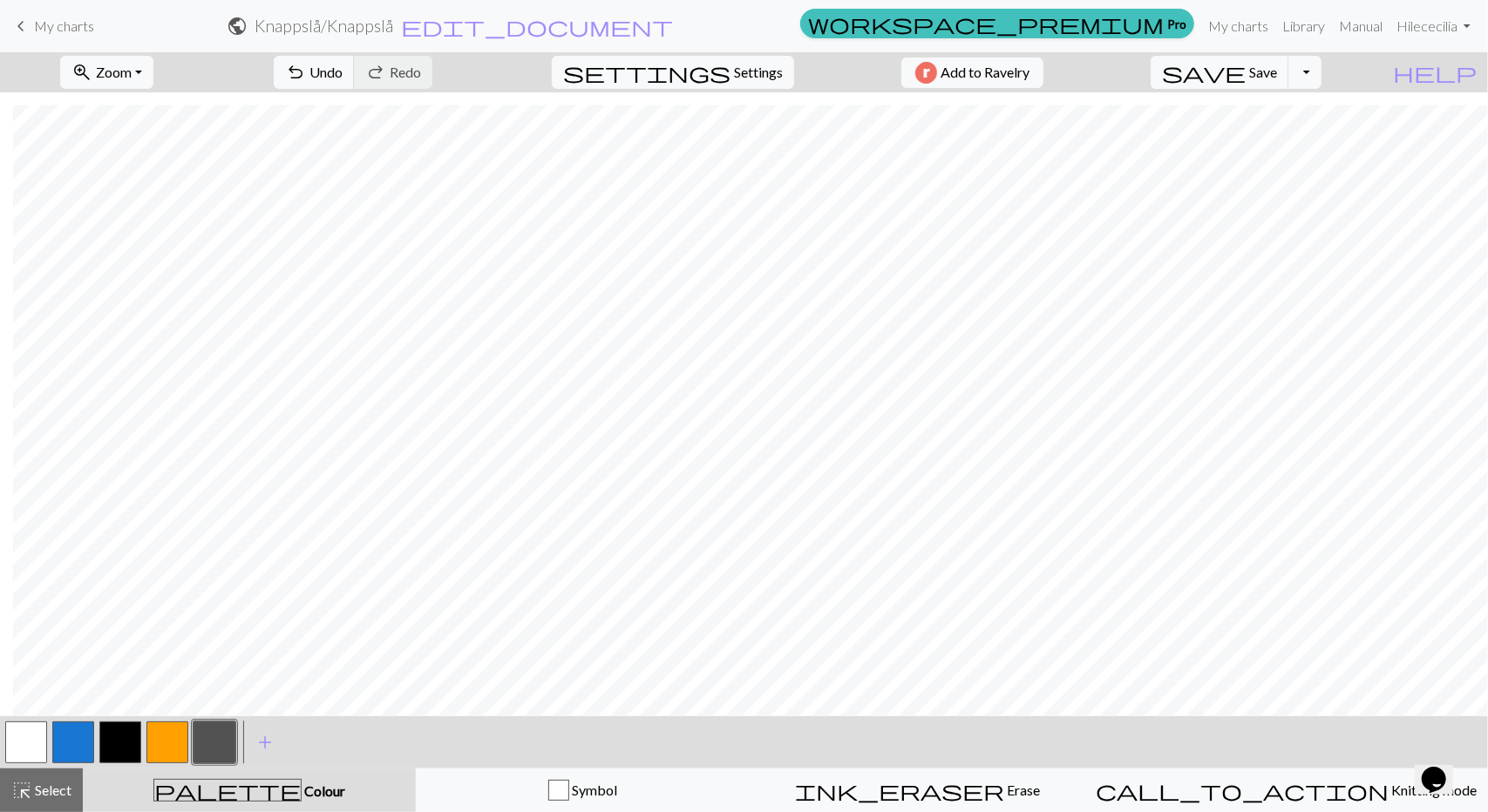
click at [124, 748] on button "button" at bounding box center [120, 742] width 42 height 42
click at [342, 68] on span "Undo" at bounding box center [326, 71] width 33 height 17
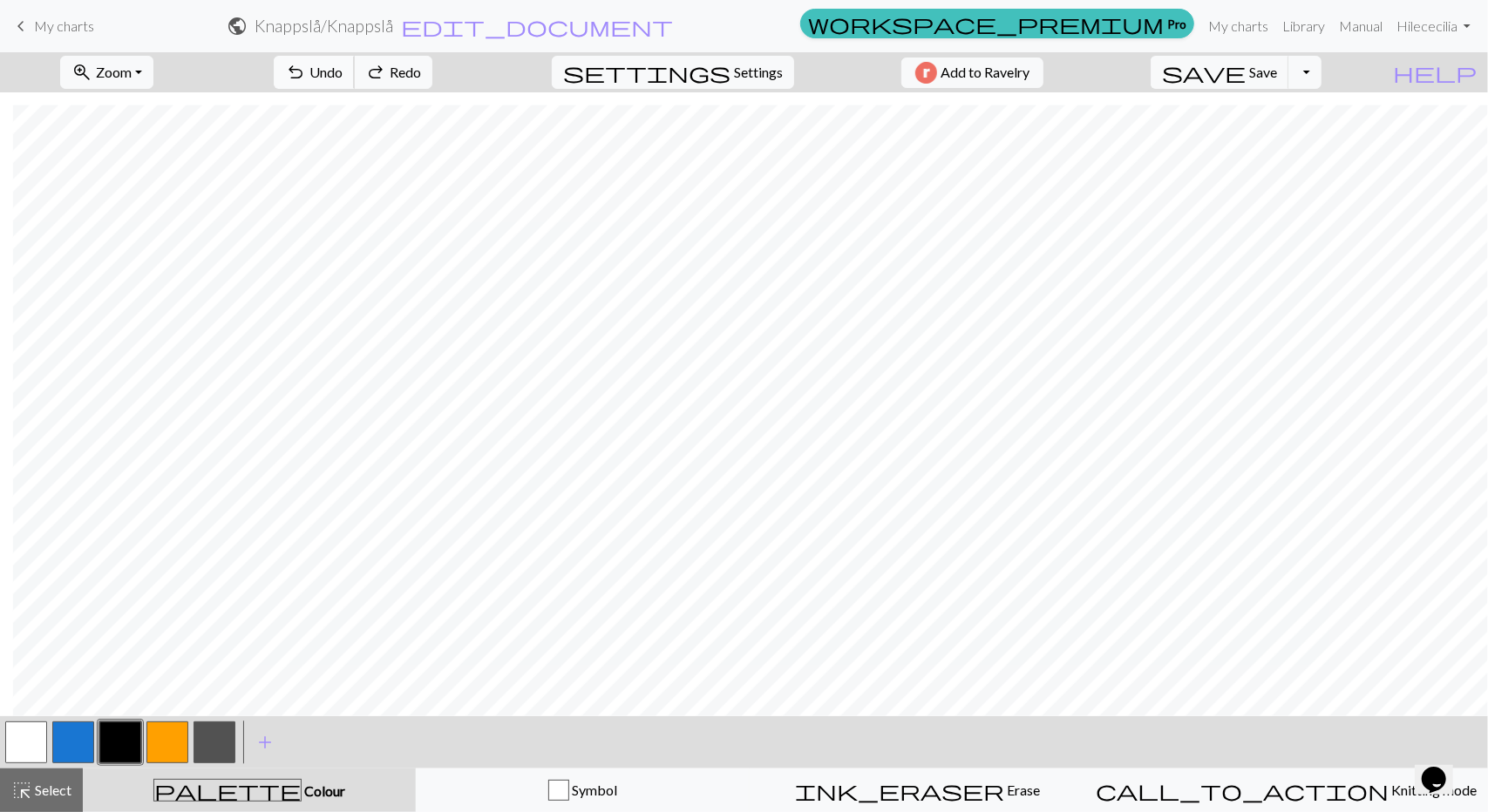
click at [342, 68] on span "Undo" at bounding box center [326, 71] width 33 height 17
click at [306, 76] on span "undo" at bounding box center [295, 72] width 21 height 24
click at [342, 76] on span "Undo" at bounding box center [326, 71] width 33 height 17
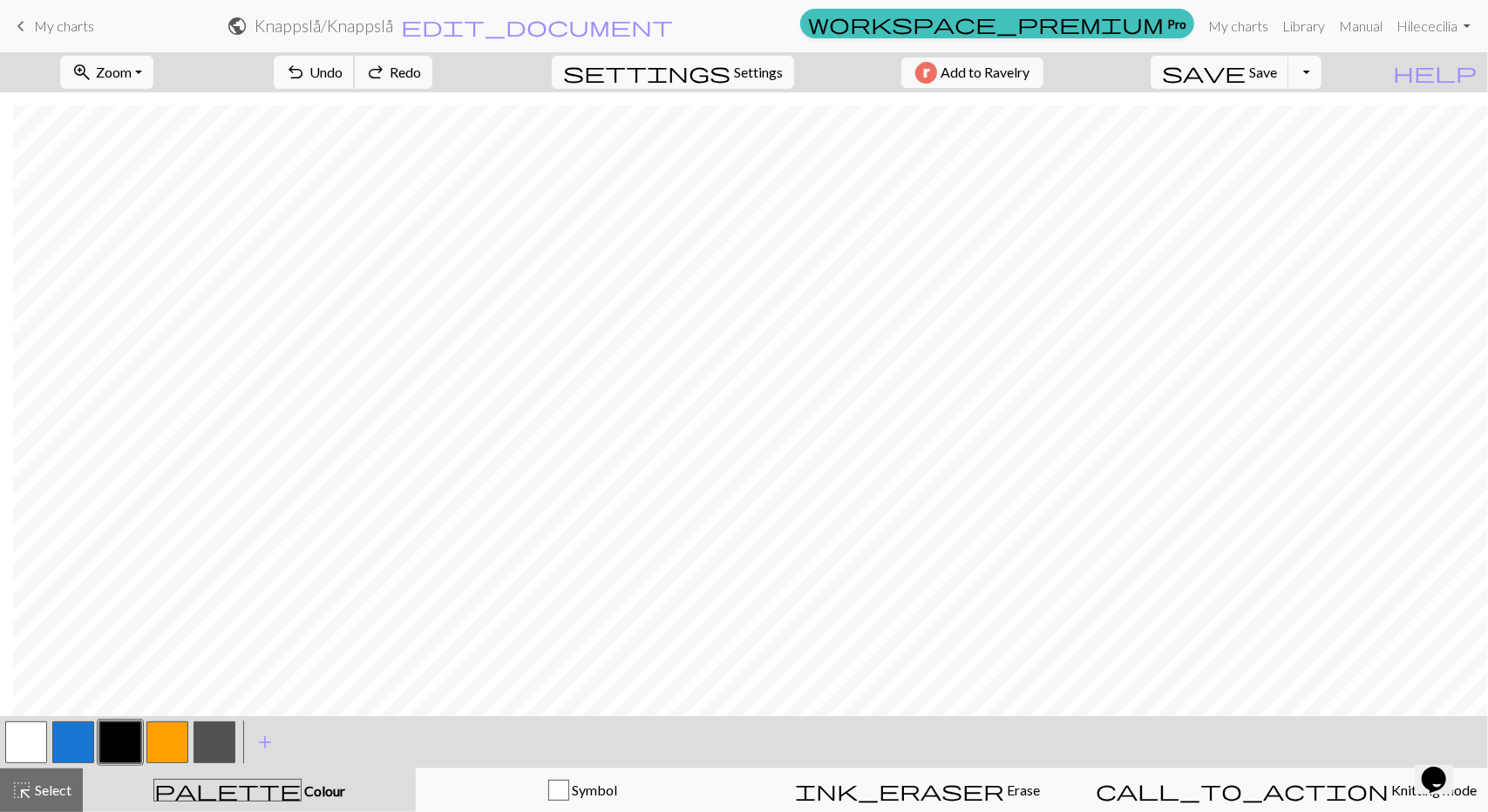
click at [342, 76] on span "Undo" at bounding box center [326, 71] width 33 height 17
click at [386, 74] on span "redo" at bounding box center [375, 72] width 21 height 24
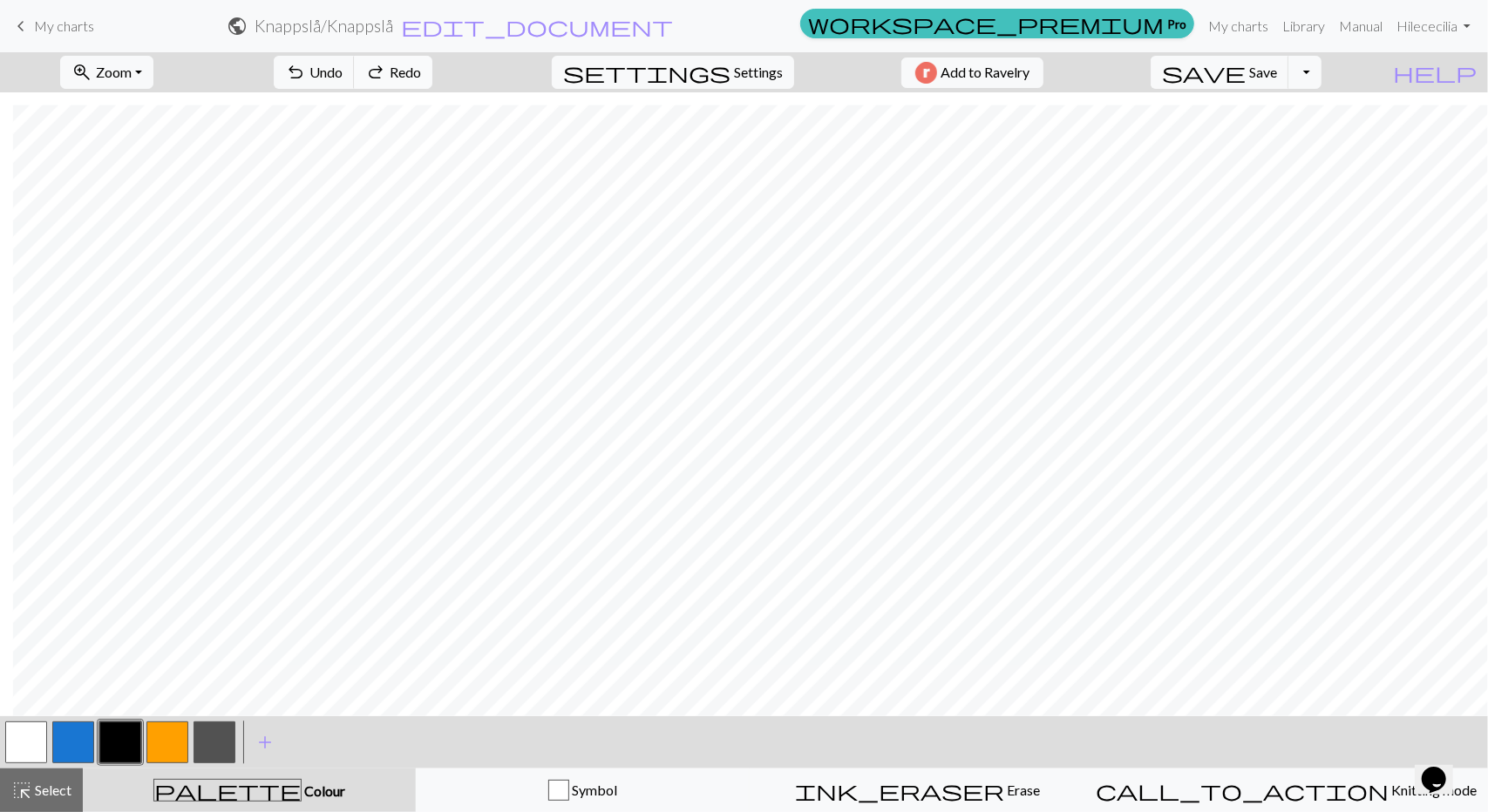
click at [386, 74] on span "redo" at bounding box center [375, 72] width 21 height 24
click at [342, 68] on span "Undo" at bounding box center [326, 71] width 33 height 17
click at [67, 787] on span "Select" at bounding box center [52, 790] width 39 height 17
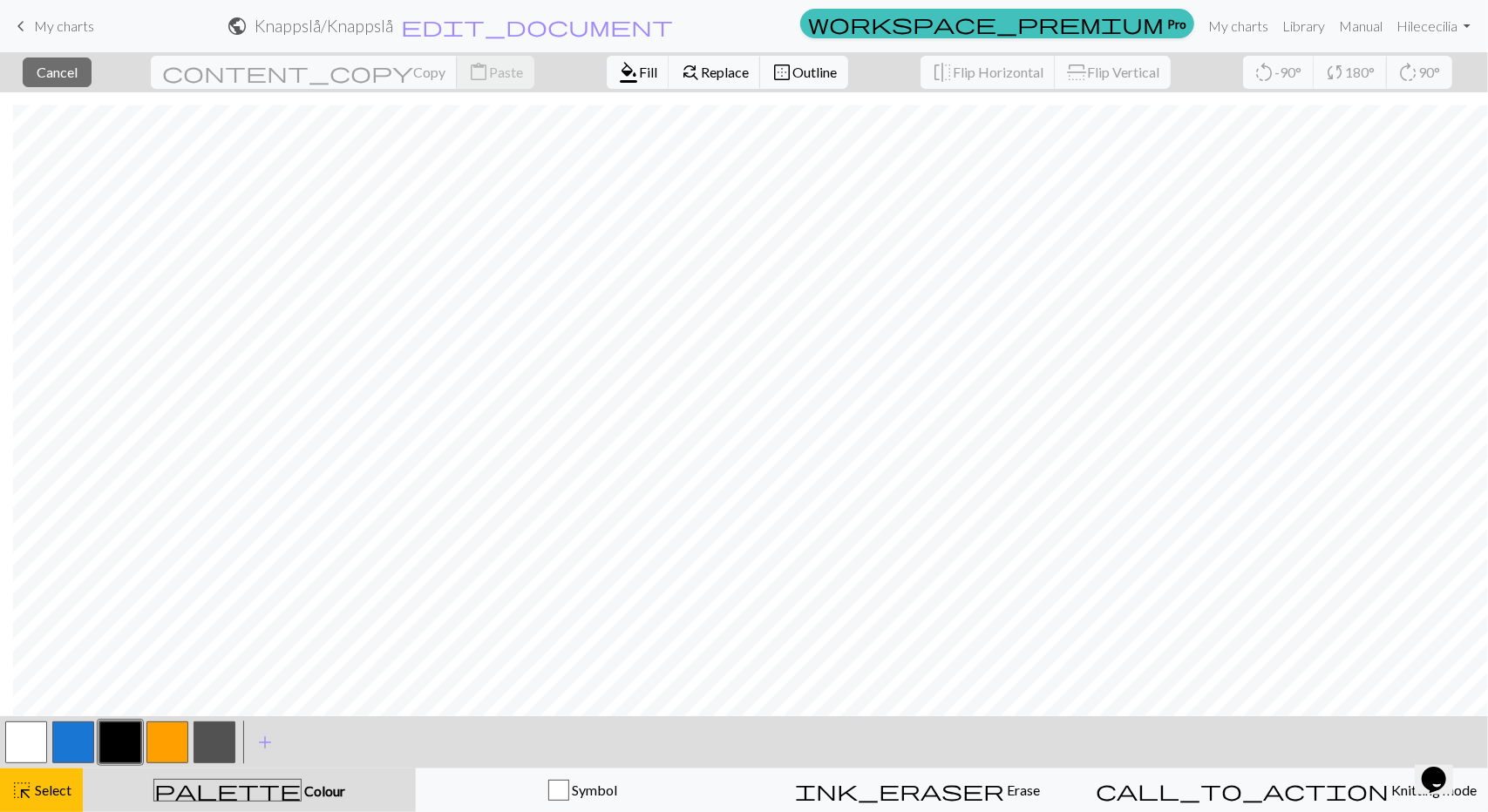
click at [209, 743] on button "button" at bounding box center [214, 742] width 42 height 42
click at [638, 76] on span "Fill" at bounding box center [647, 71] width 19 height 17
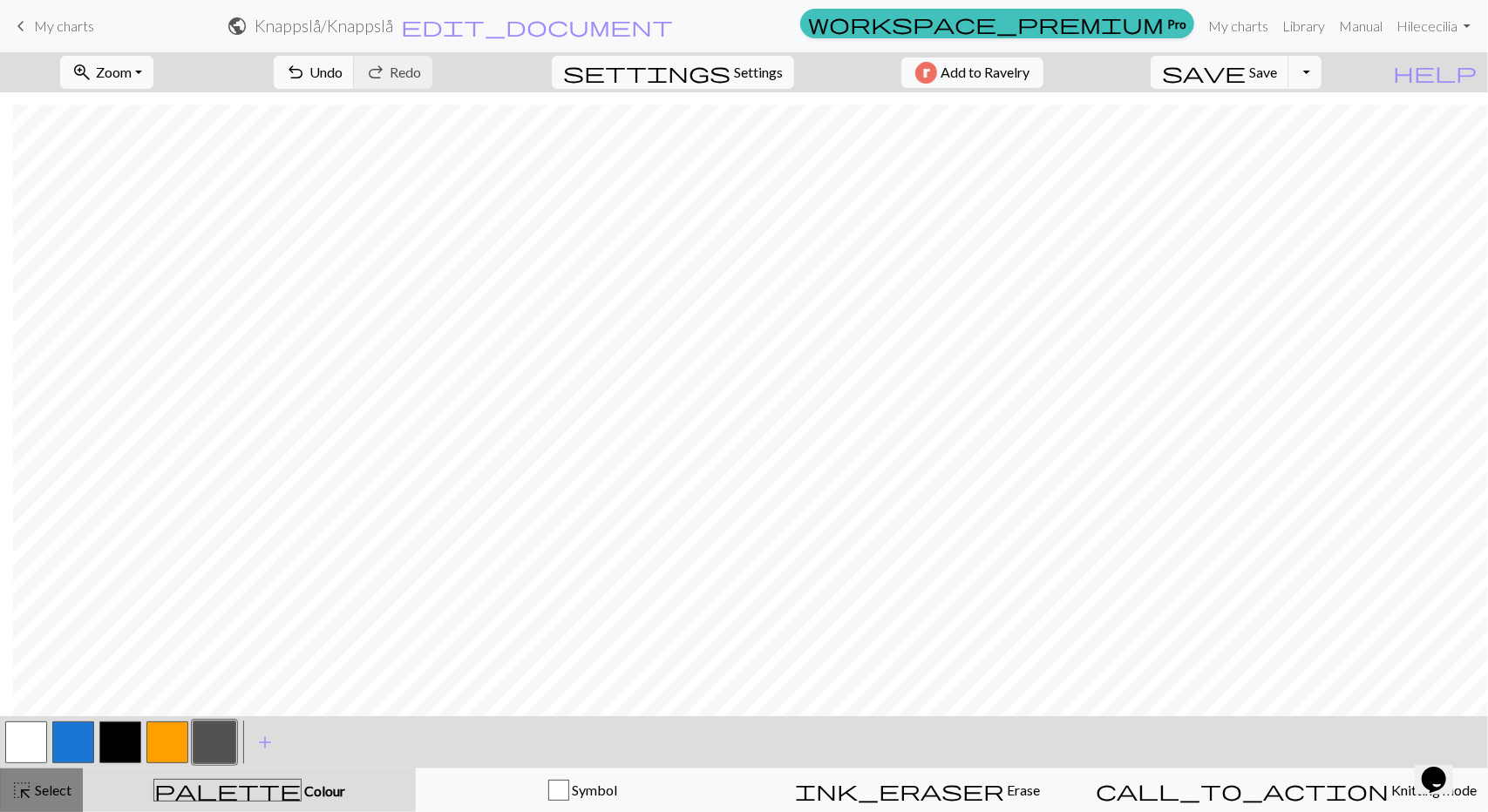
click at [14, 791] on span "highlight_alt" at bounding box center [22, 790] width 21 height 24
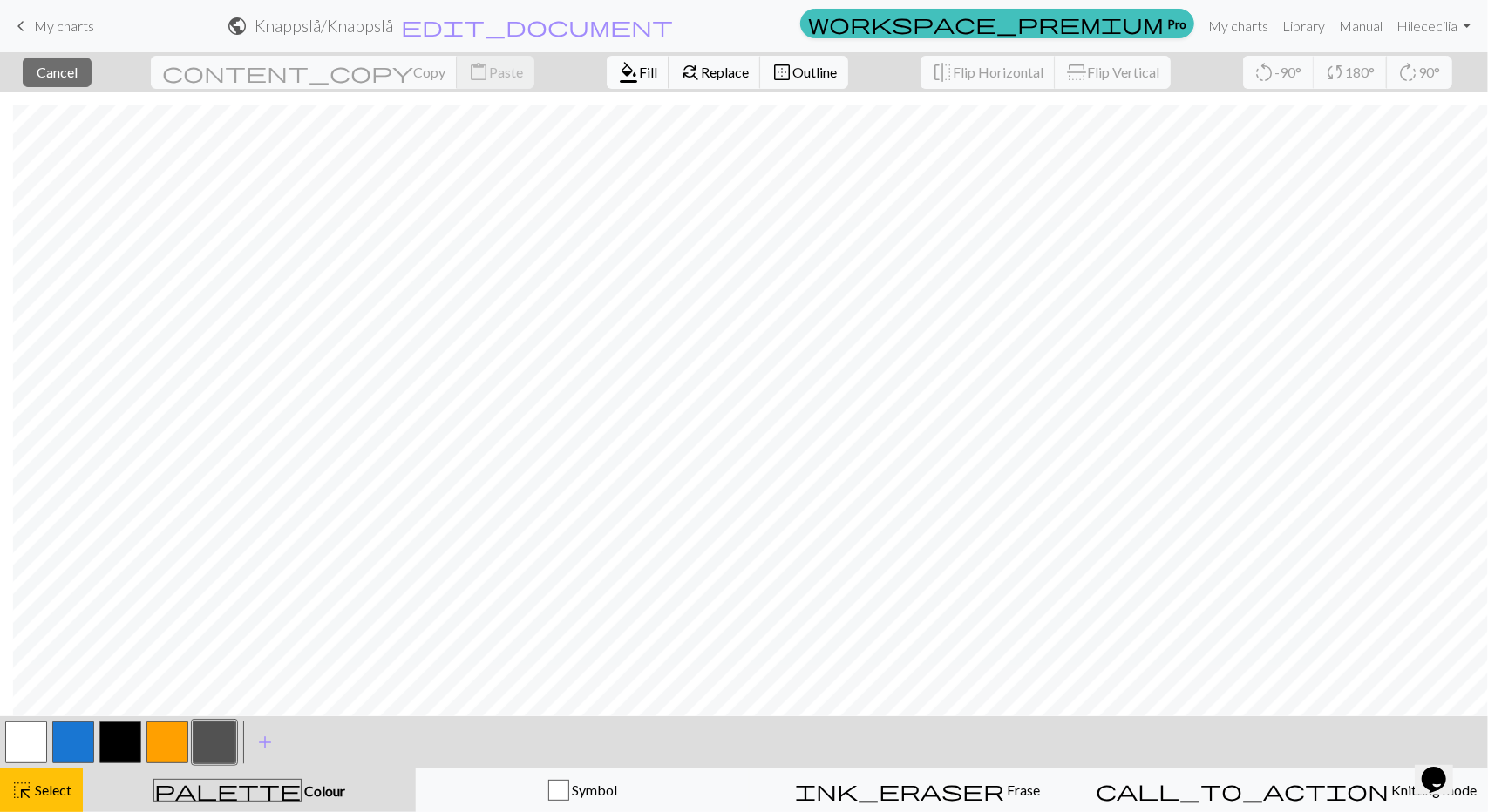
click at [607, 84] on button "format_color_fill Fill" at bounding box center [638, 72] width 63 height 33
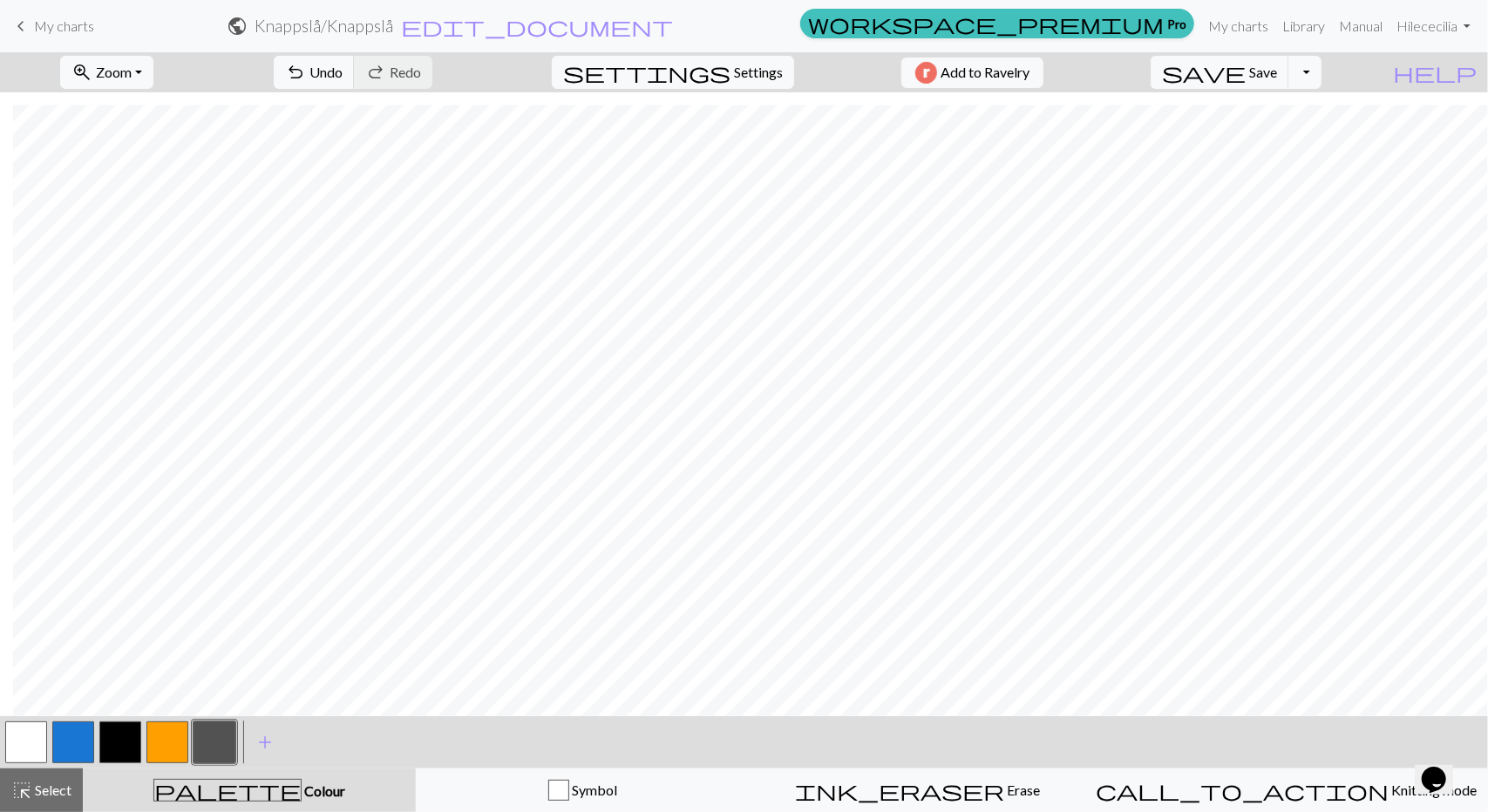
click at [36, 751] on button "button" at bounding box center [25, 742] width 42 height 42
click at [306, 74] on span "undo" at bounding box center [295, 72] width 21 height 24
click at [73, 22] on span "My charts" at bounding box center [65, 25] width 61 height 17
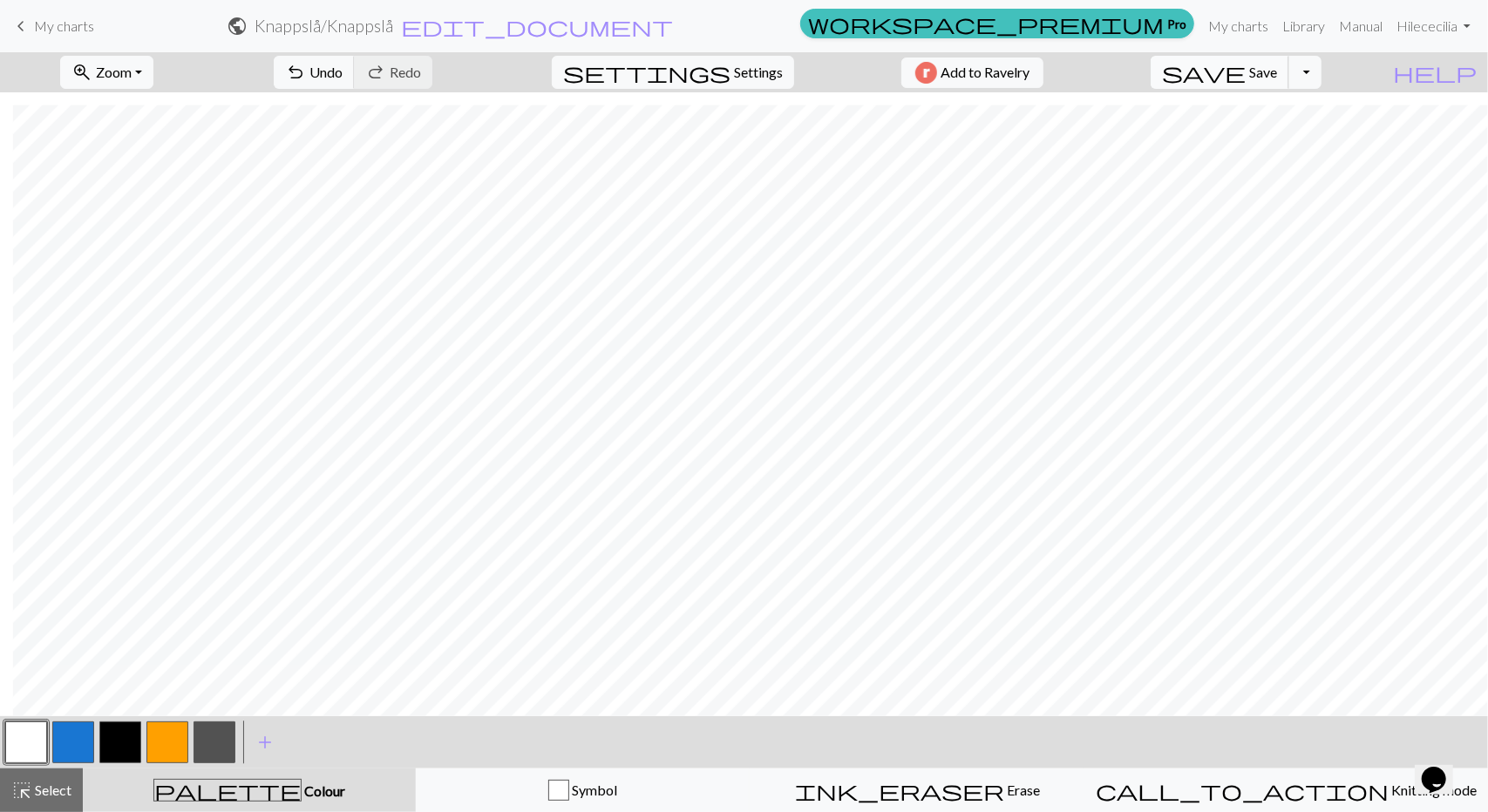
click at [1277, 70] on span "Save" at bounding box center [1263, 71] width 28 height 17
click at [54, 26] on div "Chart saved" at bounding box center [744, 34] width 1488 height 68
click at [42, 23] on span "My charts" at bounding box center [65, 25] width 61 height 17
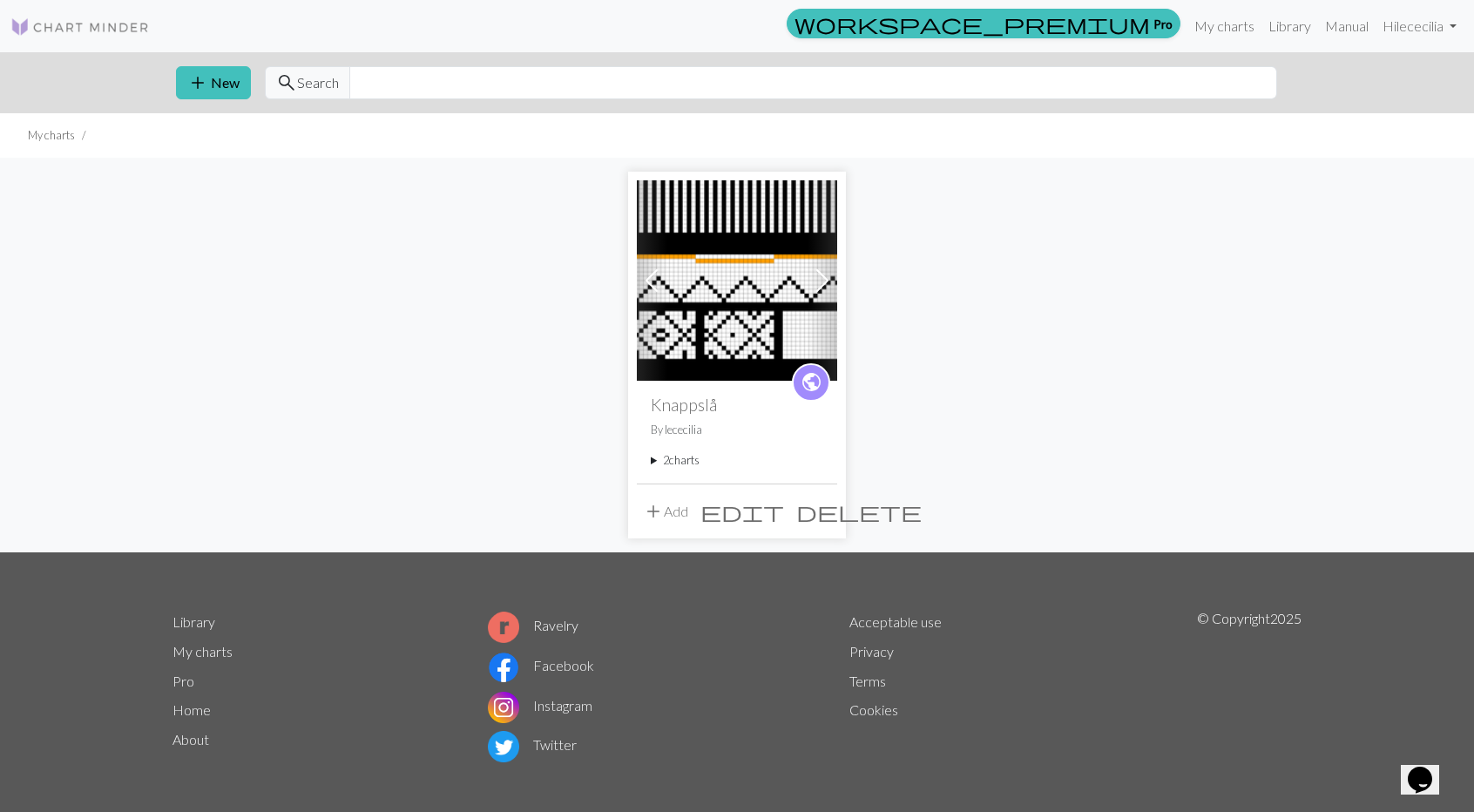
click at [674, 462] on summary "2 charts" at bounding box center [737, 460] width 173 height 17
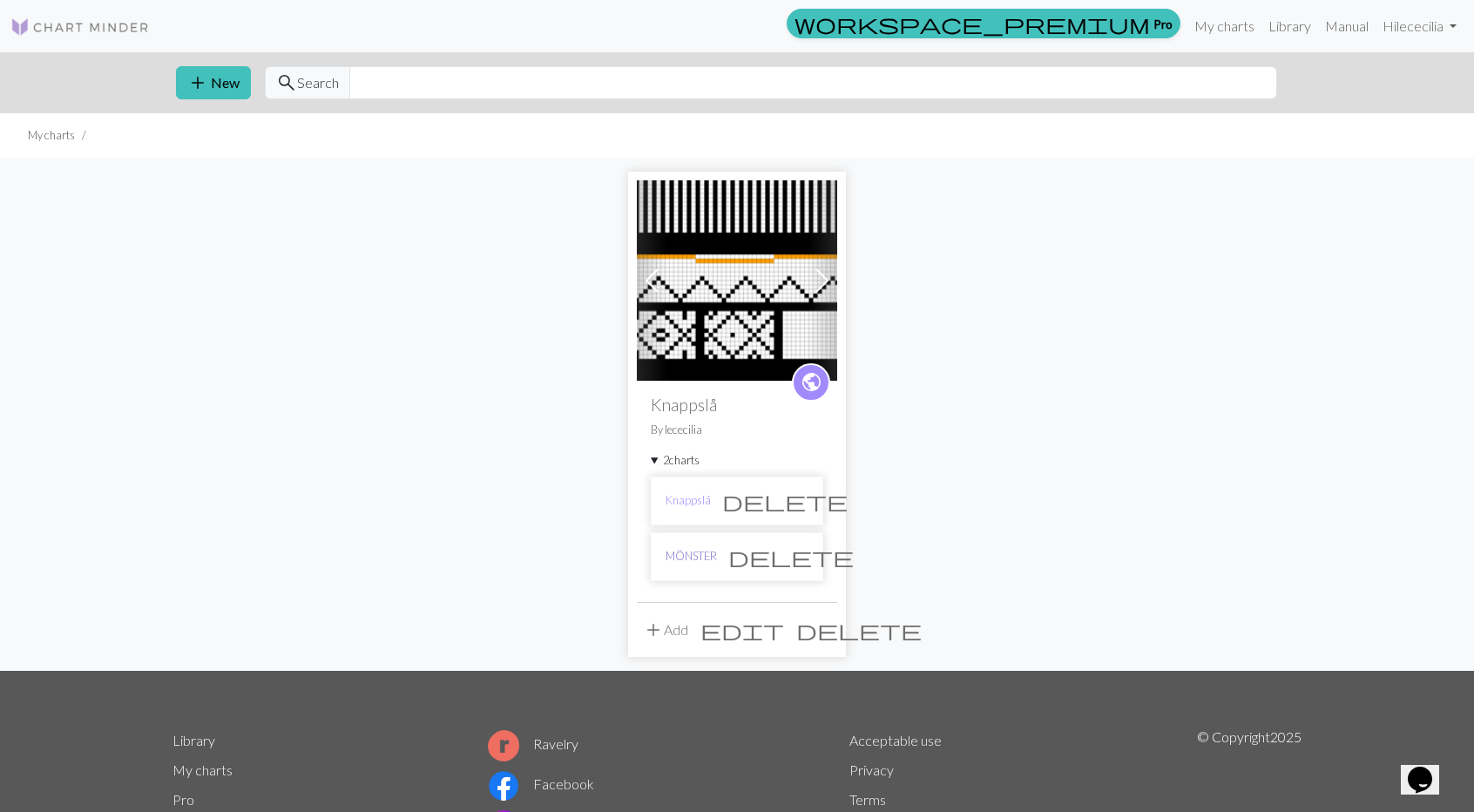
click at [692, 548] on link "MÖNSTER" at bounding box center [691, 556] width 52 height 17
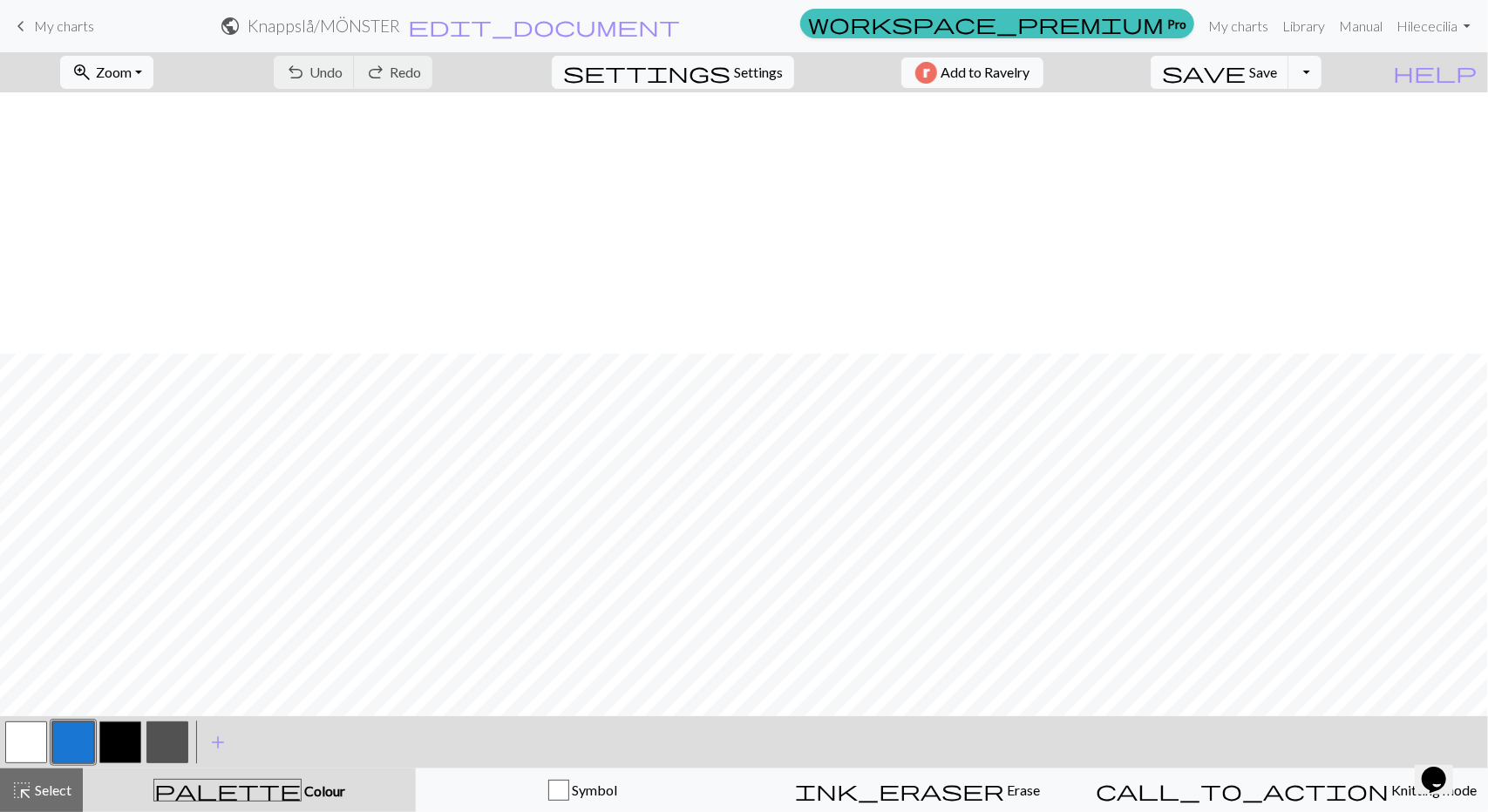
scroll to position [261, 0]
click at [56, 23] on span "My charts" at bounding box center [65, 25] width 61 height 17
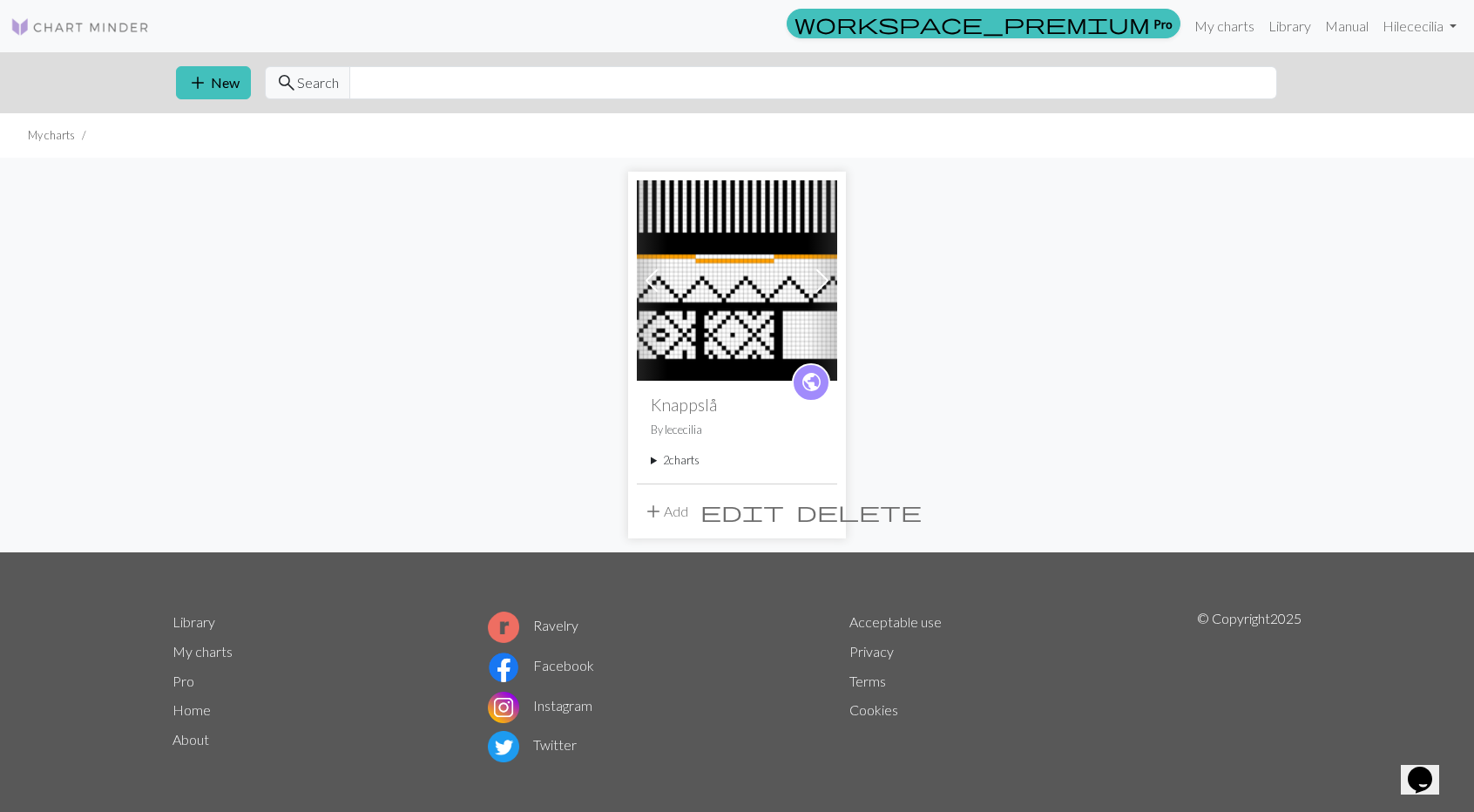
click at [746, 300] on img at bounding box center [737, 280] width 200 height 200
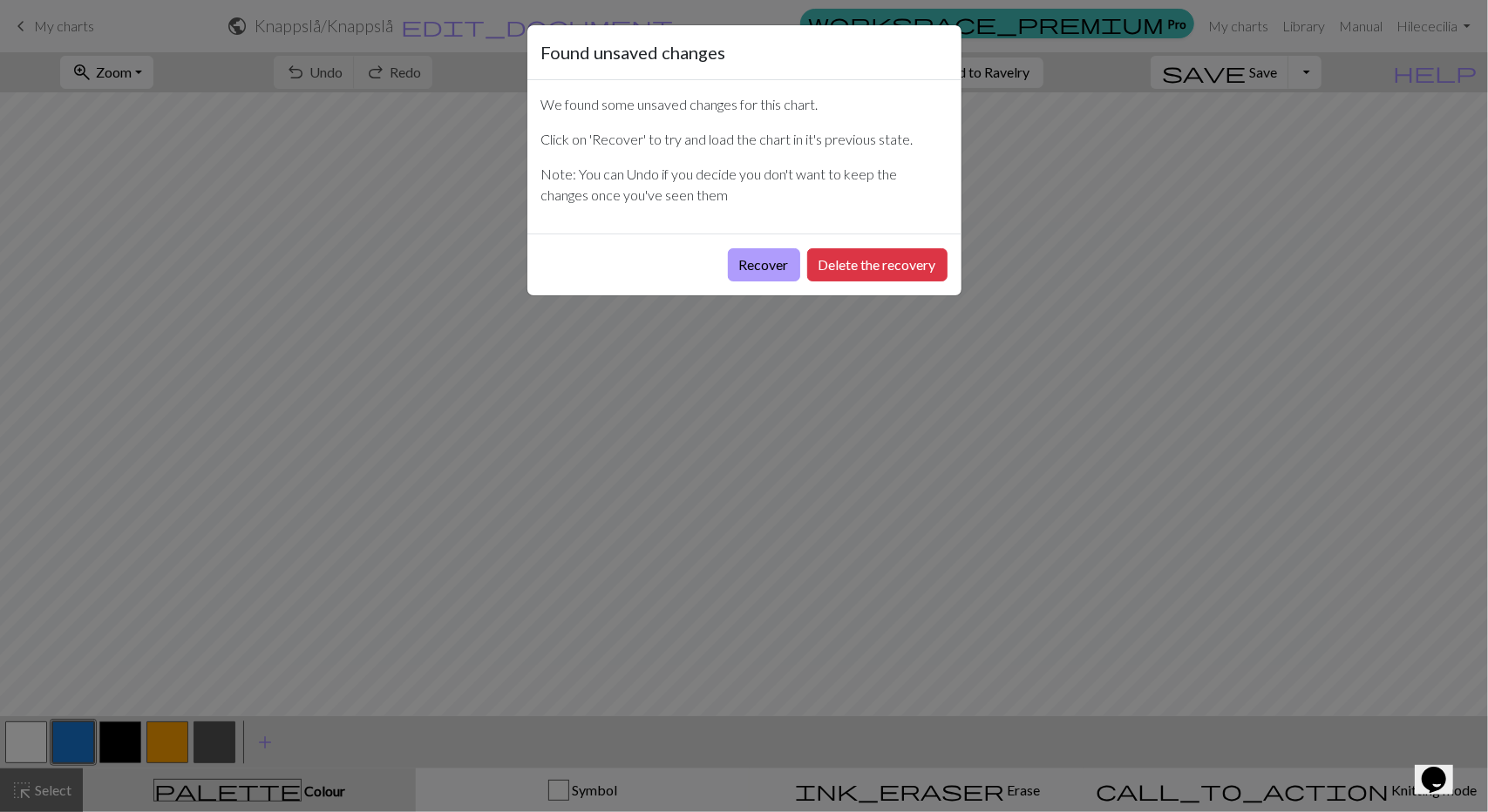
click at [782, 261] on button "Recover" at bounding box center [764, 265] width 72 height 33
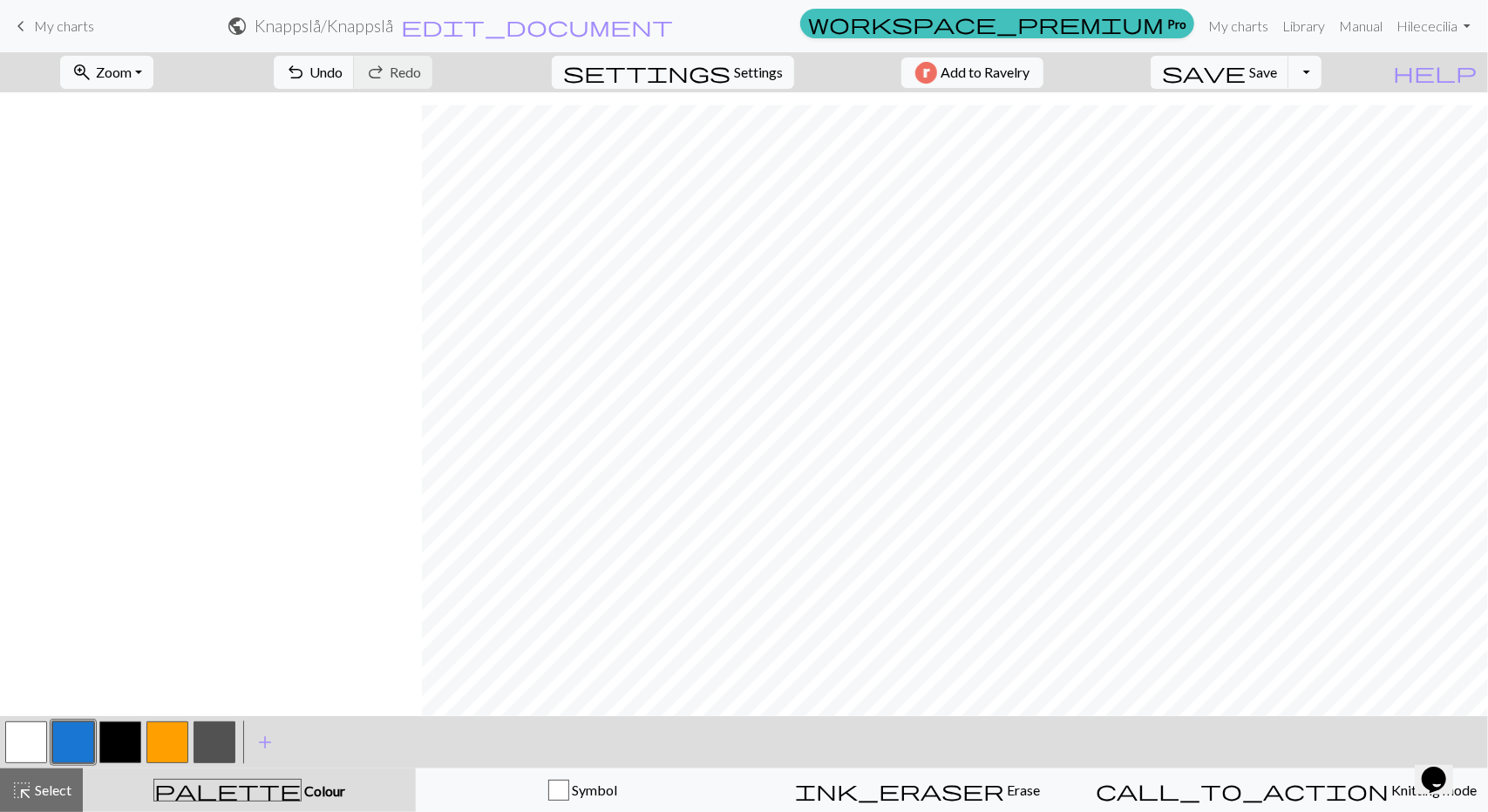
scroll to position [269, 1707]
drag, startPoint x: 167, startPoint y: 743, endPoint x: 215, endPoint y: 707, distance: 60.0
click at [167, 743] on button "button" at bounding box center [167, 742] width 42 height 42
click at [1277, 71] on span "Save" at bounding box center [1263, 71] width 28 height 17
